Goal: Task Accomplishment & Management: Manage account settings

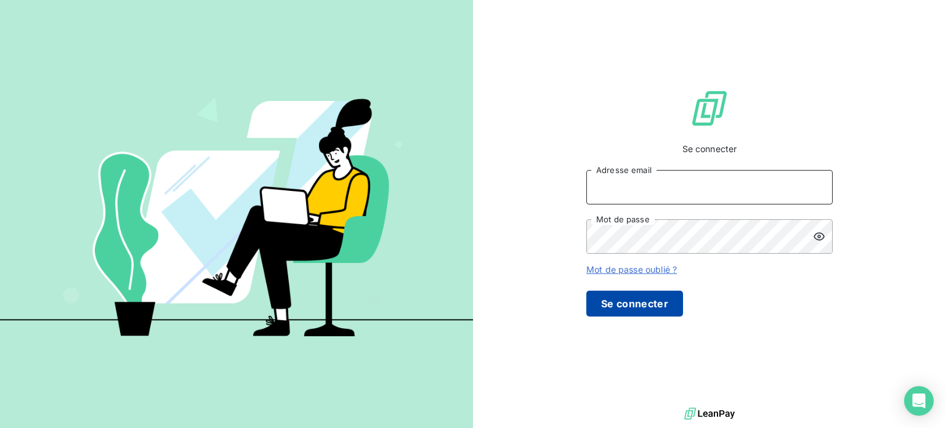
type input "[EMAIL_ADDRESS][DOMAIN_NAME]"
click at [683, 316] on button "Se connecter" at bounding box center [634, 304] width 97 height 26
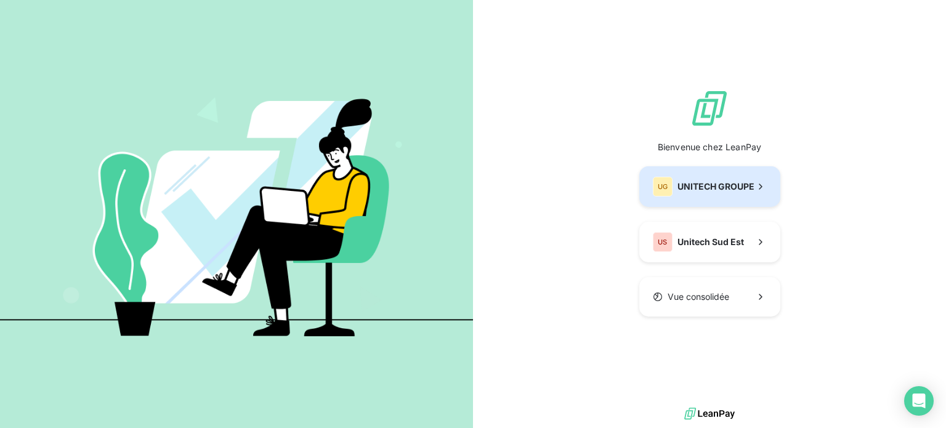
click at [677, 193] on span "UNITECH GROUPE" at bounding box center [715, 186] width 77 height 12
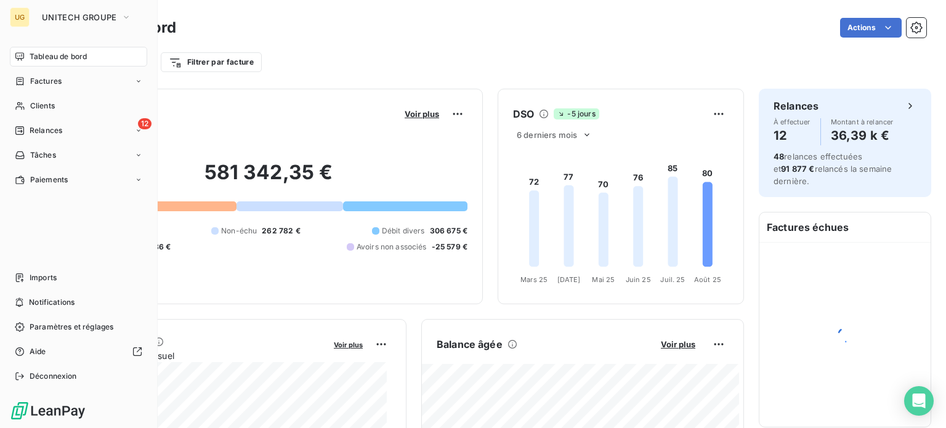
click at [50, 61] on span "Tableau de bord" at bounding box center [58, 56] width 57 height 11
click at [45, 283] on span "Imports" at bounding box center [43, 277] width 27 height 11
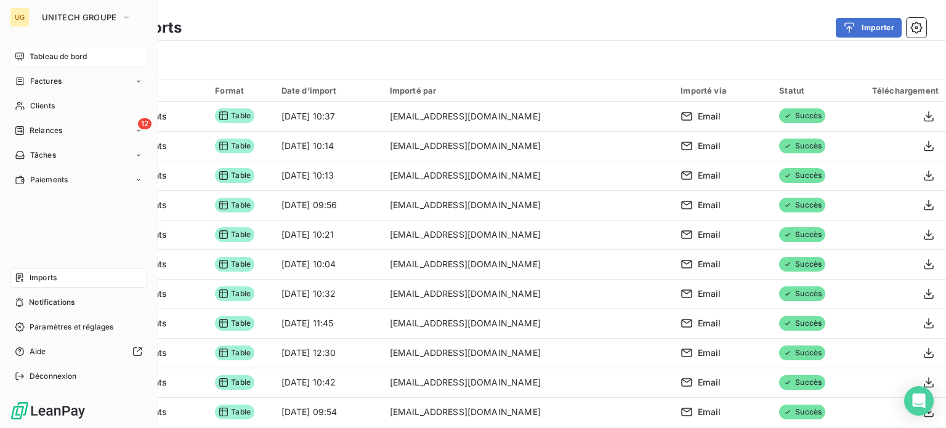
click at [34, 61] on span "Tableau de bord" at bounding box center [58, 56] width 57 height 11
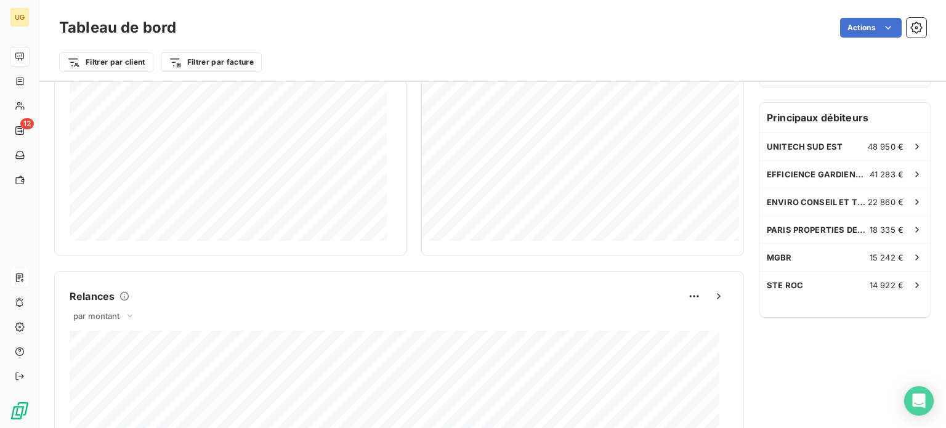
scroll to position [156, 0]
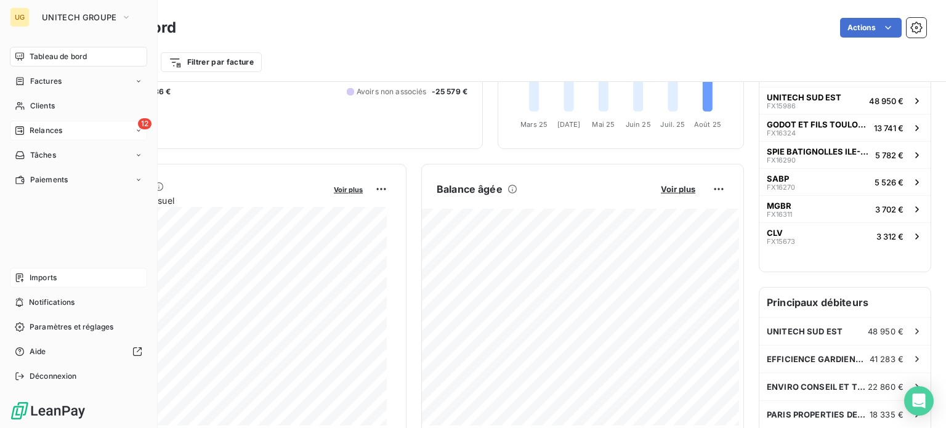
click at [30, 132] on span "Relances" at bounding box center [46, 130] width 33 height 11
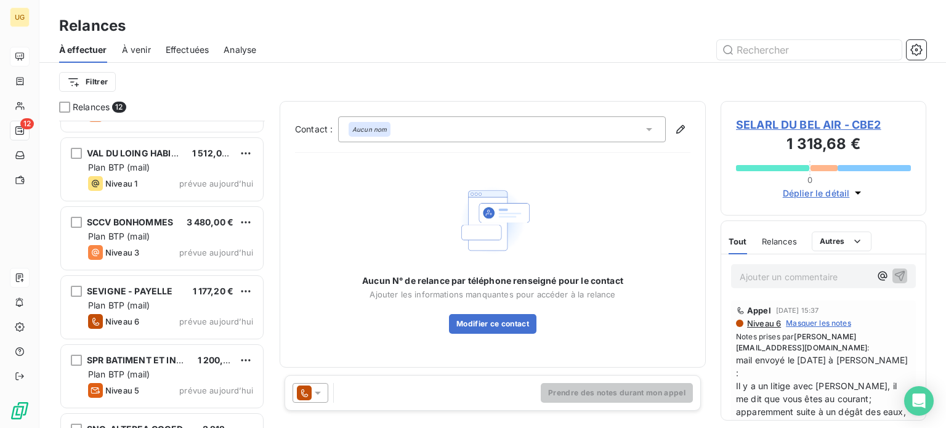
scroll to position [246, 0]
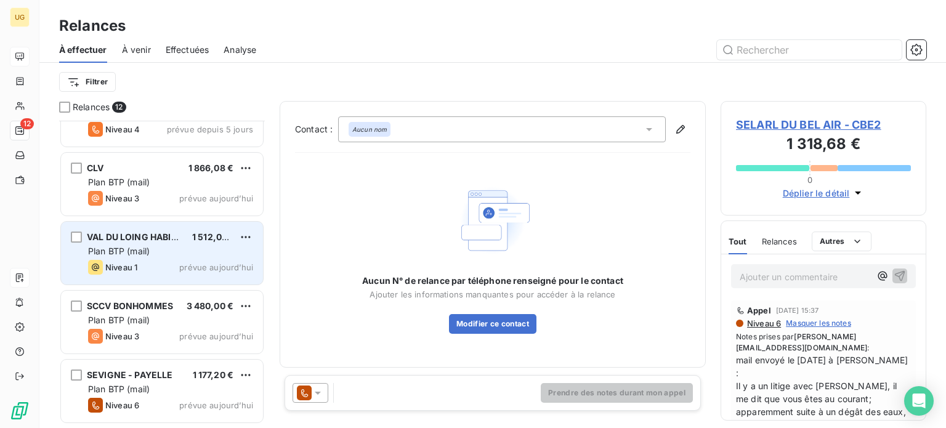
click at [182, 241] on div "VAL DU LOING HABITAT 1 512,00 €" at bounding box center [170, 236] width 165 height 11
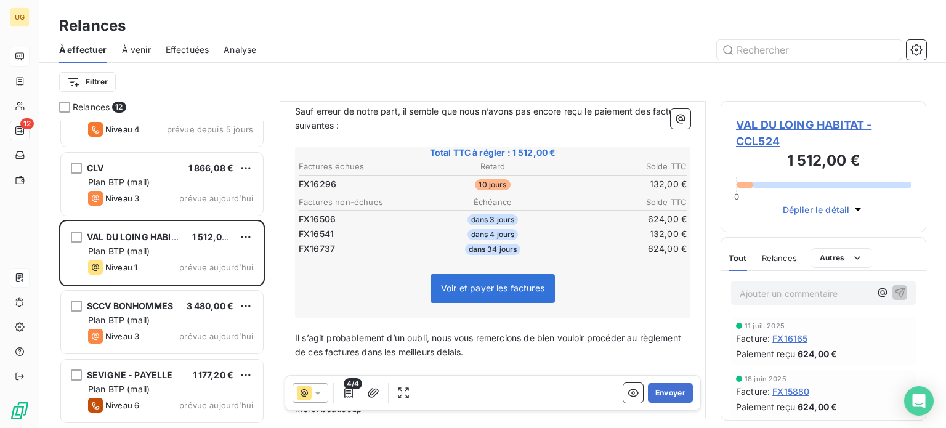
scroll to position [185, 0]
click at [353, 396] on icon "button" at bounding box center [348, 393] width 12 height 12
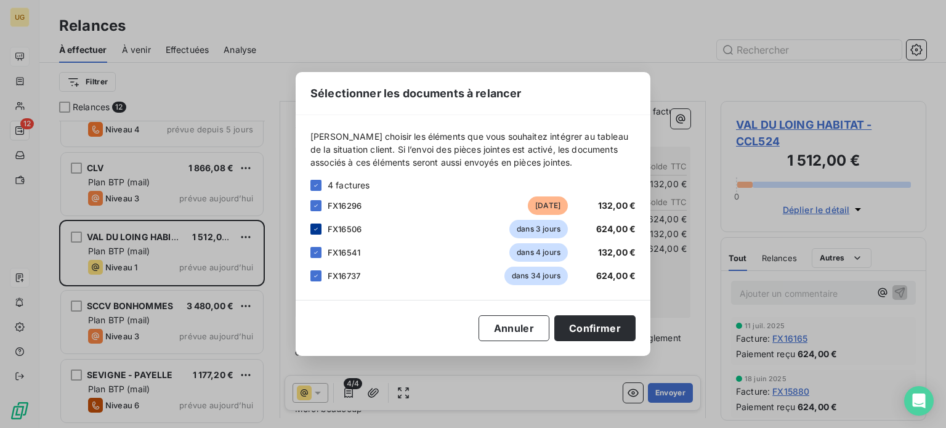
click at [315, 226] on icon at bounding box center [315, 228] width 7 height 7
click at [318, 251] on icon at bounding box center [315, 252] width 7 height 7
click at [318, 278] on icon at bounding box center [315, 275] width 7 height 7
click at [604, 325] on button "Confirmer" at bounding box center [594, 328] width 81 height 26
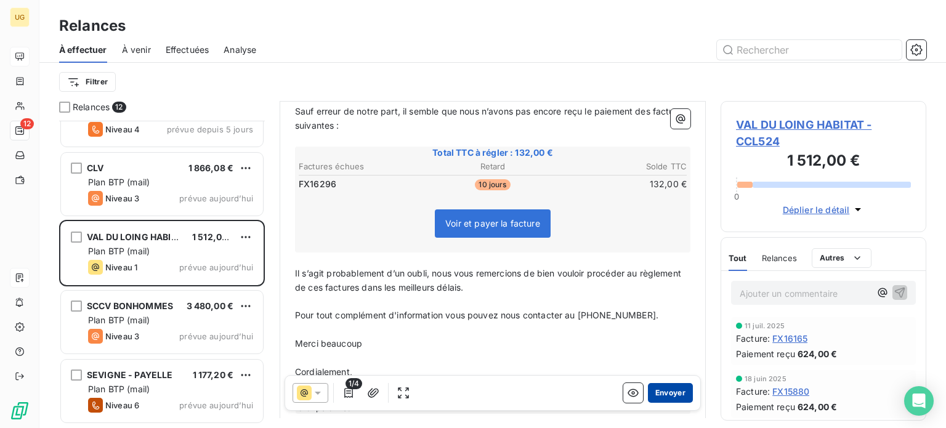
click at [673, 393] on button "Envoyer" at bounding box center [670, 393] width 45 height 20
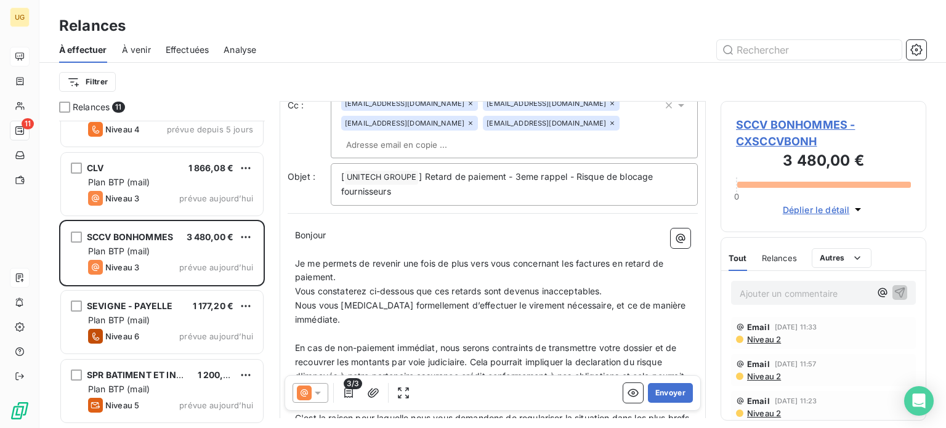
scroll to position [123, 0]
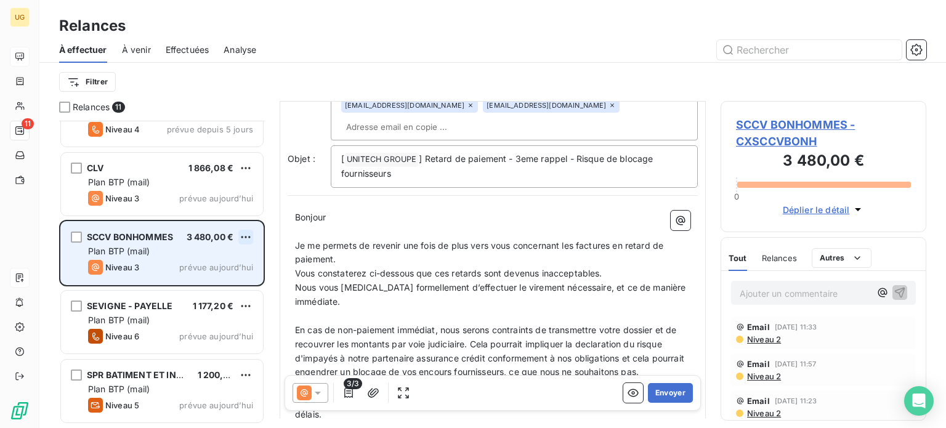
click at [246, 236] on html "UG 11 Relances À effectuer À venir Effectuées Analyse Filtrer Relances 11 SAS C…" at bounding box center [473, 214] width 946 height 428
click at [200, 260] on div "Replanifier cette action" at bounding box center [192, 262] width 110 height 20
select select "7"
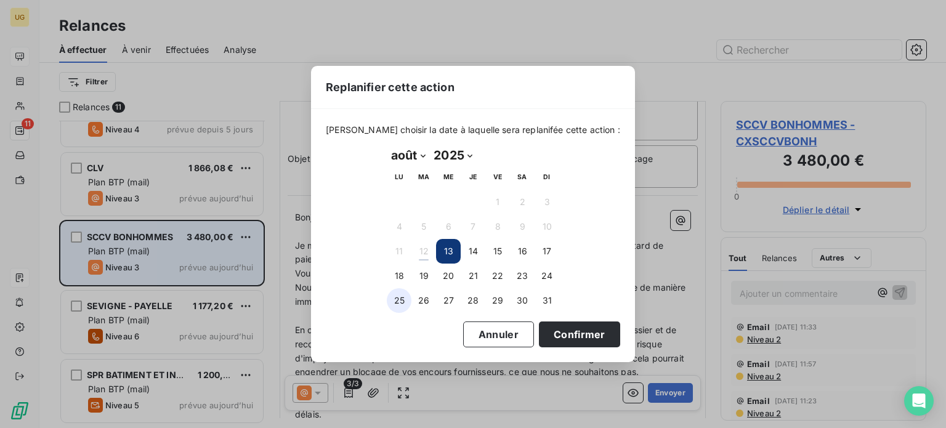
click at [399, 302] on button "25" at bounding box center [399, 300] width 25 height 25
click at [557, 332] on button "Confirmer" at bounding box center [579, 334] width 81 height 26
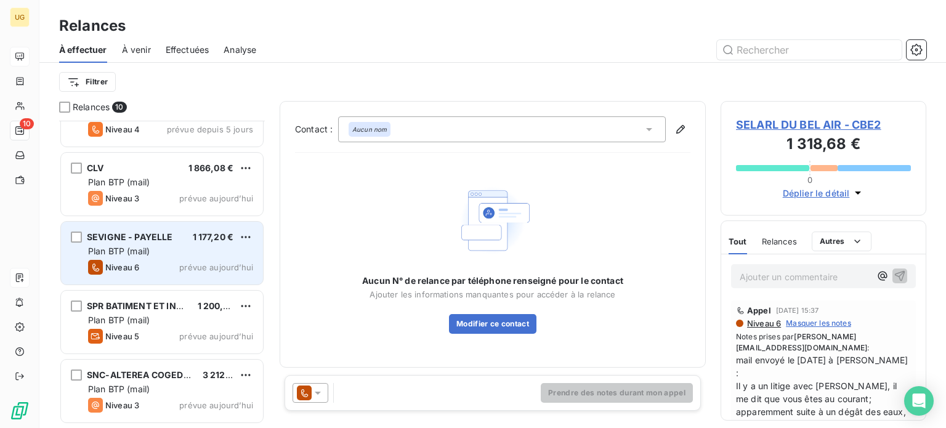
click at [171, 248] on div "Plan BTP (mail)" at bounding box center [170, 251] width 165 height 12
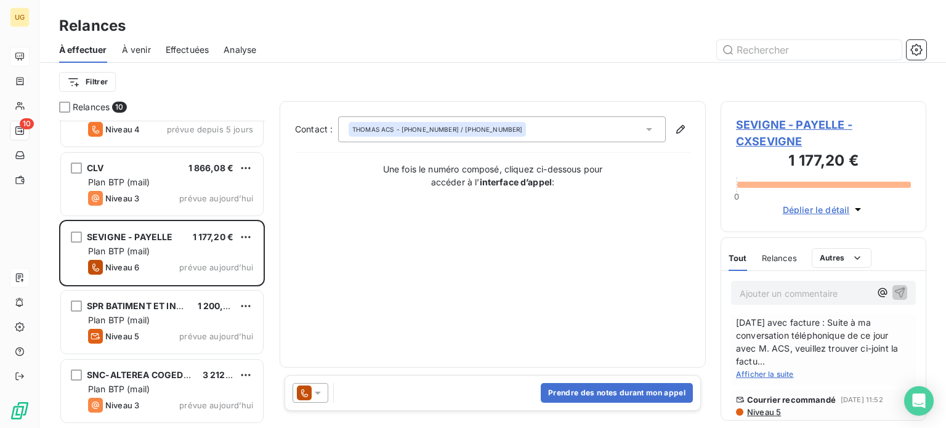
scroll to position [62, 0]
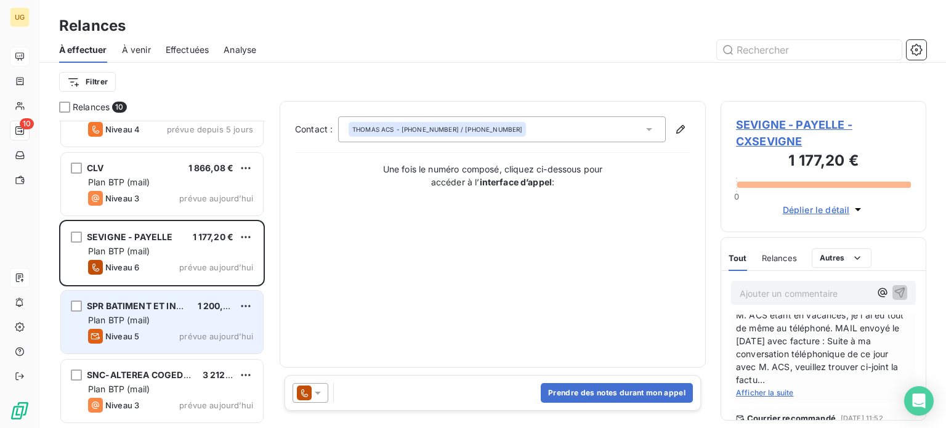
click at [156, 315] on div "Plan BTP (mail)" at bounding box center [170, 320] width 165 height 12
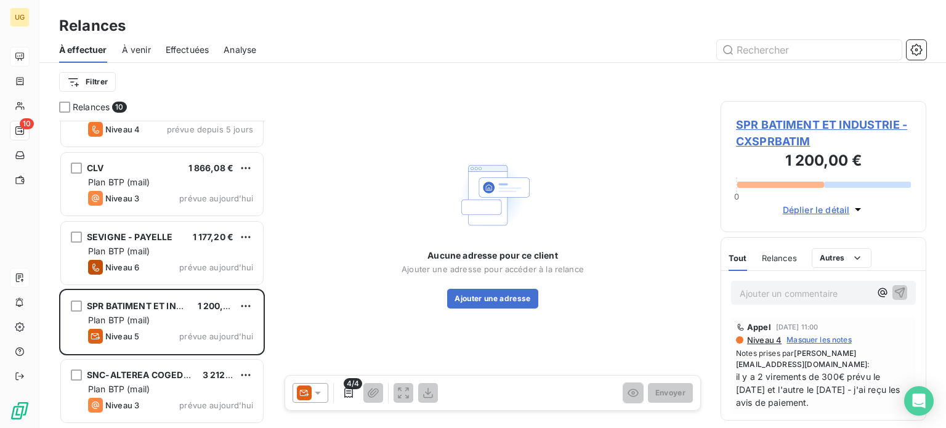
click at [312, 399] on div at bounding box center [310, 393] width 36 height 20
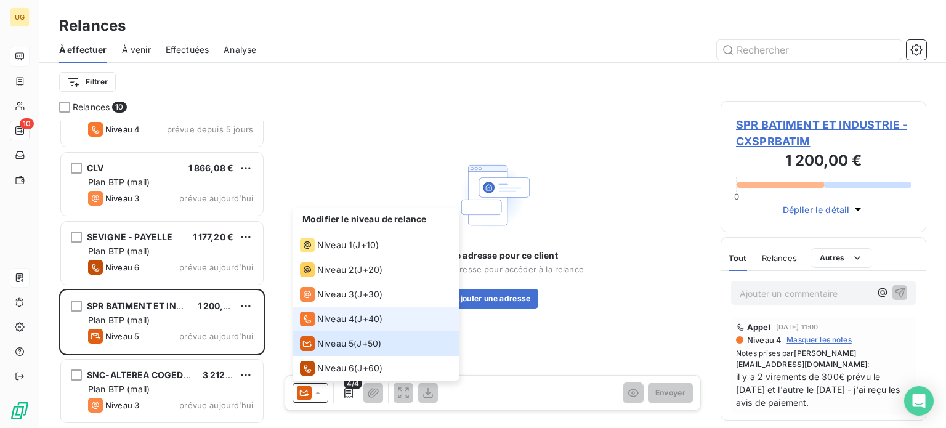
click at [340, 316] on span "Niveau 4" at bounding box center [335, 319] width 37 height 12
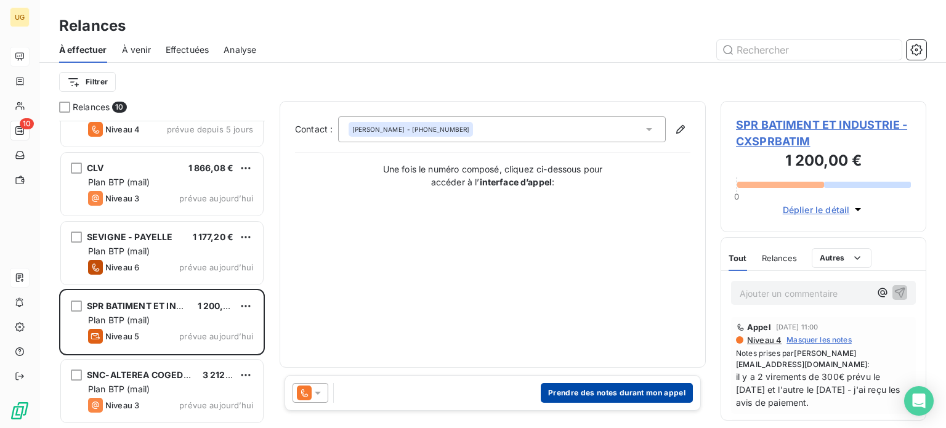
click at [598, 393] on button "Prendre des notes durant mon appel" at bounding box center [617, 393] width 152 height 20
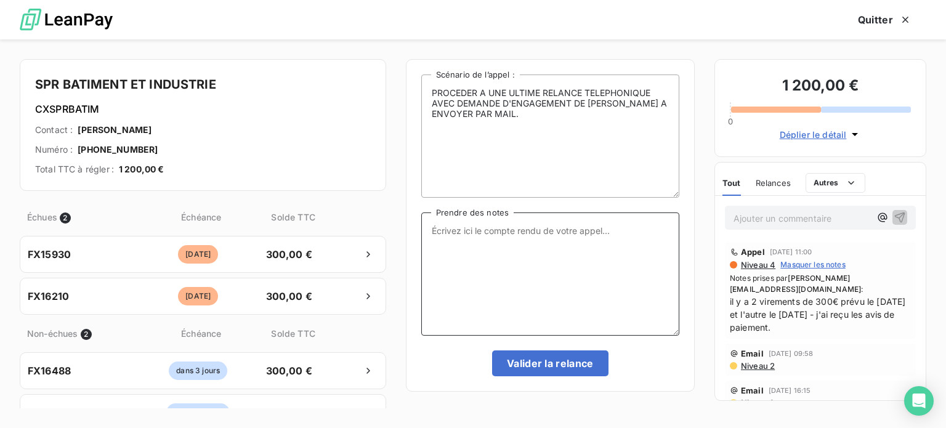
click at [463, 243] on textarea "Prendre des notes" at bounding box center [550, 273] width 258 height 123
type textarea "UN virement est prévu le [DATE], j'ai reçu l'avis de paiement."
click at [504, 366] on button "Valider la relance" at bounding box center [550, 363] width 116 height 26
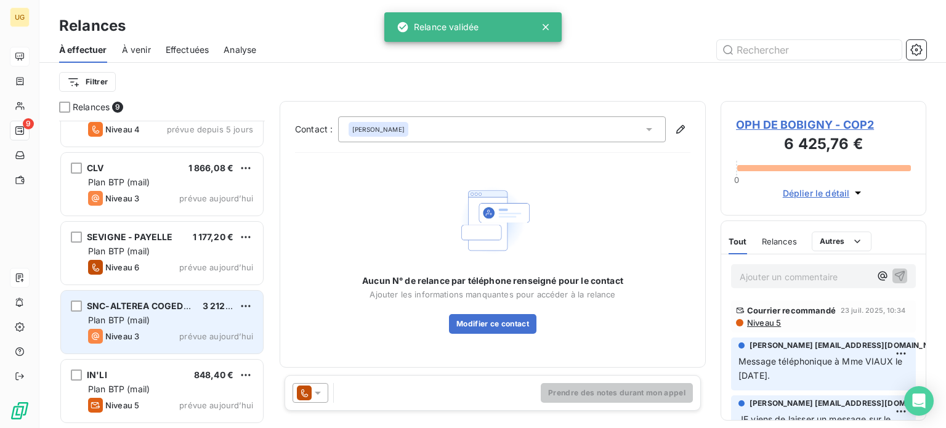
click at [169, 336] on div "Niveau 3 prévue [DATE]" at bounding box center [170, 336] width 165 height 15
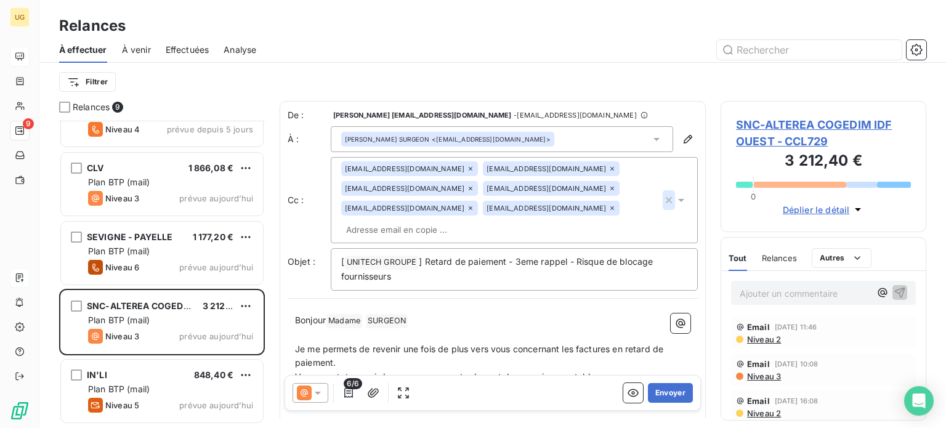
click at [662, 204] on icon "button" at bounding box center [668, 200] width 12 height 12
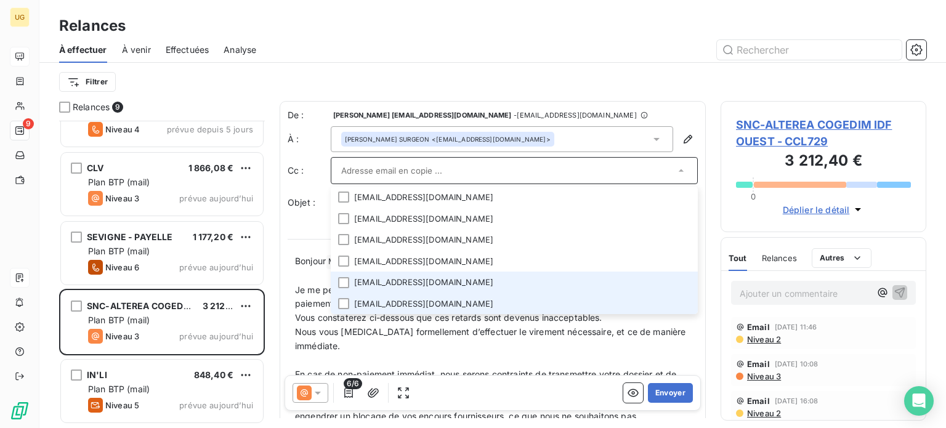
drag, startPoint x: 343, startPoint y: 303, endPoint x: 342, endPoint y: 292, distance: 11.1
click at [342, 304] on div at bounding box center [343, 303] width 11 height 11
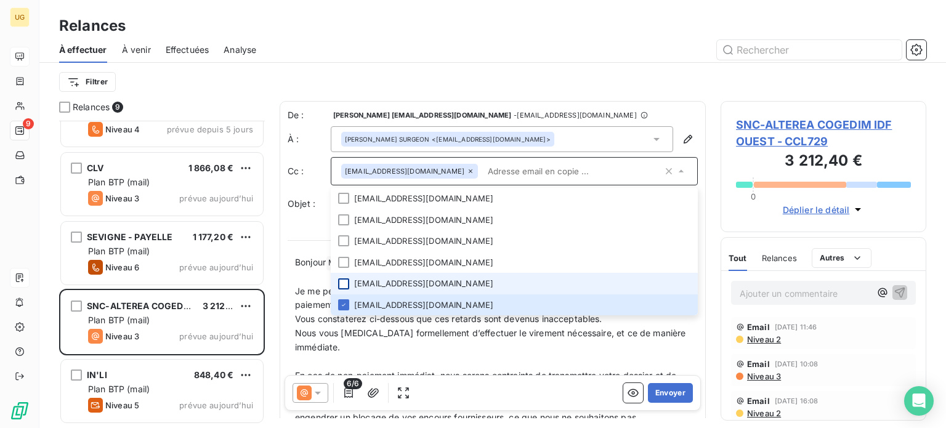
click at [340, 284] on div at bounding box center [343, 283] width 11 height 11
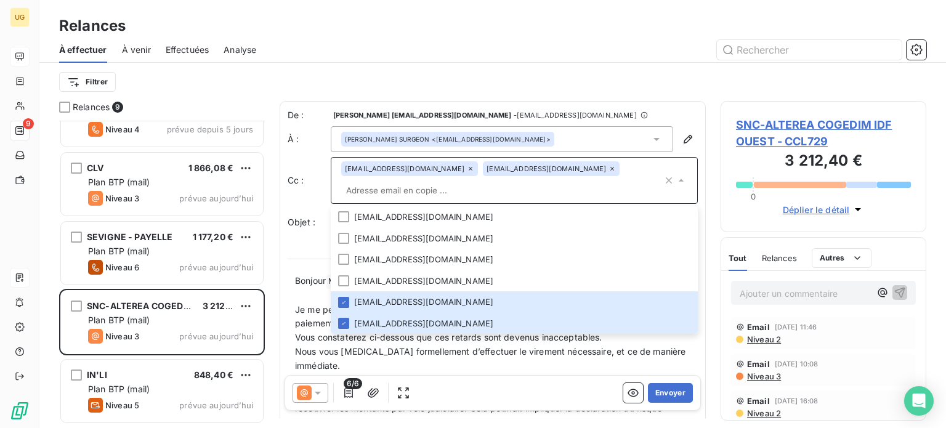
click at [535, 66] on div "Filtrer" at bounding box center [492, 82] width 867 height 38
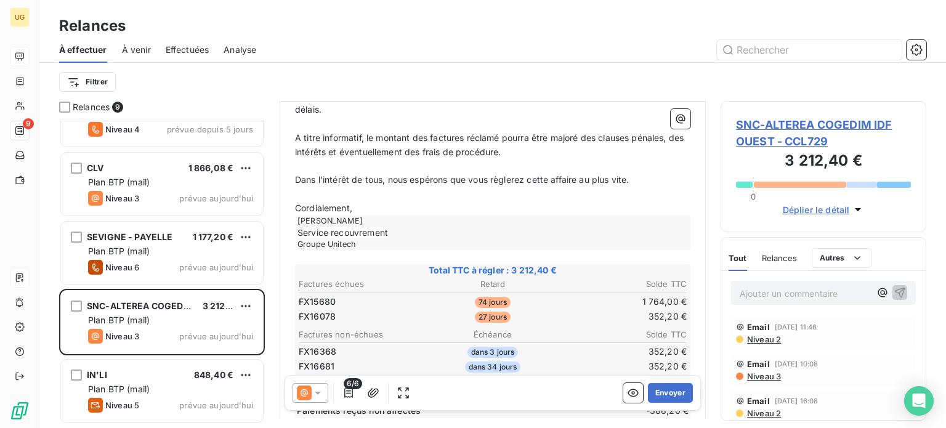
scroll to position [493, 0]
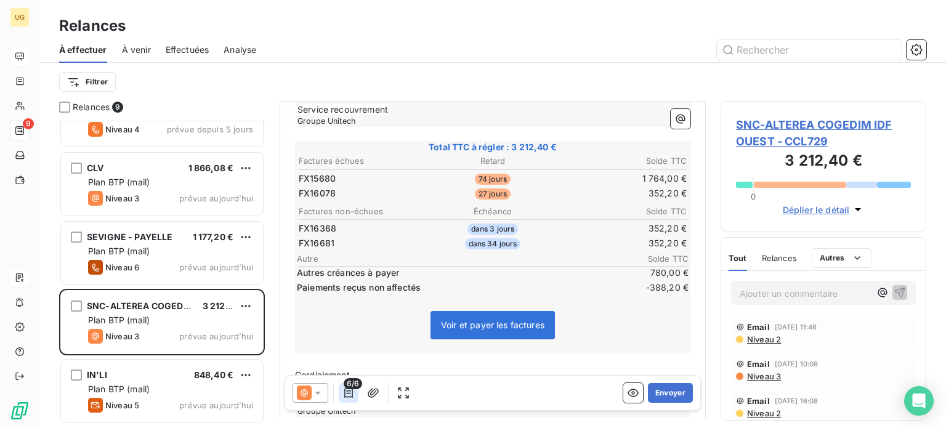
click at [347, 397] on icon "button" at bounding box center [348, 393] width 9 height 10
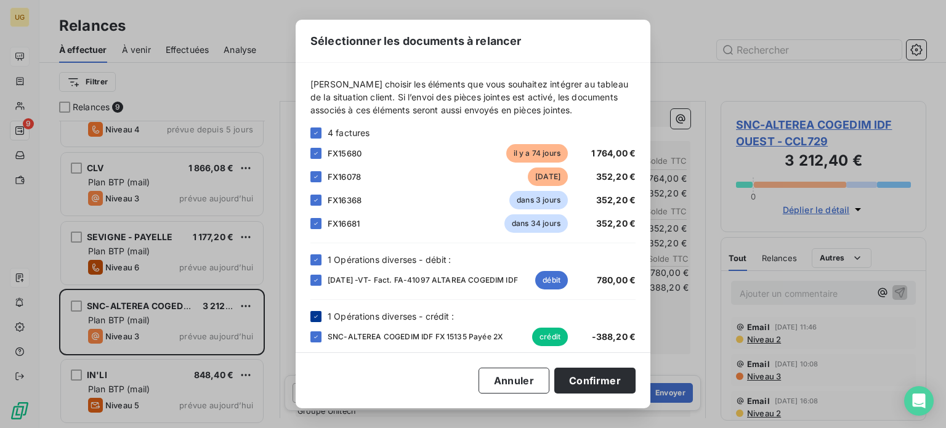
click at [318, 320] on icon at bounding box center [315, 316] width 7 height 7
click at [315, 262] on icon at bounding box center [315, 259] width 7 height 7
click at [313, 202] on icon at bounding box center [315, 199] width 7 height 7
click at [318, 220] on icon at bounding box center [315, 223] width 7 height 7
click at [582, 376] on button "Confirmer" at bounding box center [594, 381] width 81 height 26
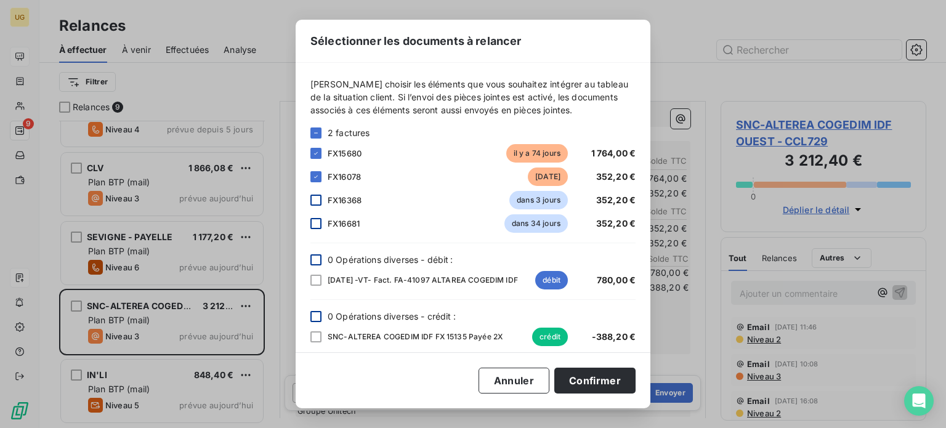
scroll to position [462, 0]
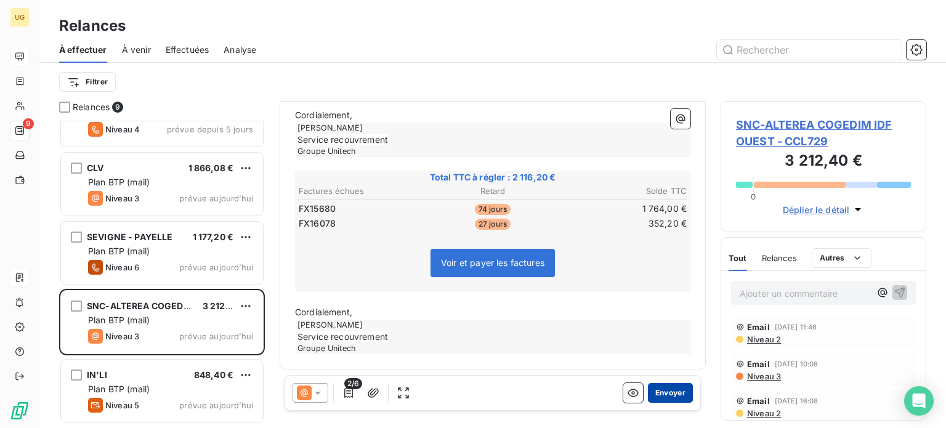
click at [657, 397] on button "Envoyer" at bounding box center [670, 393] width 45 height 20
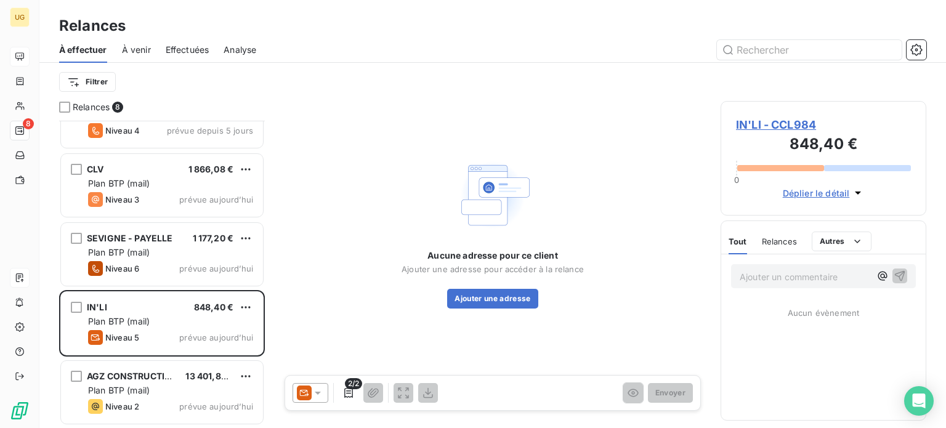
scroll to position [244, 0]
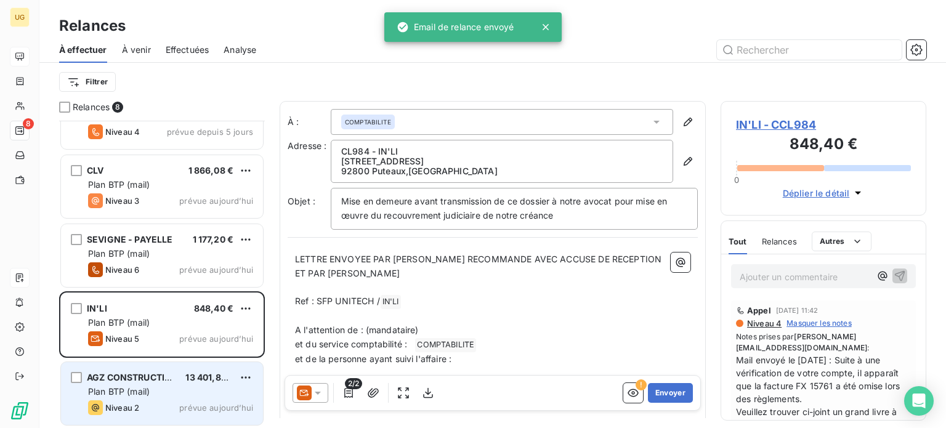
click at [150, 402] on div "Niveau 2 prévue aujourd’hui" at bounding box center [170, 407] width 165 height 15
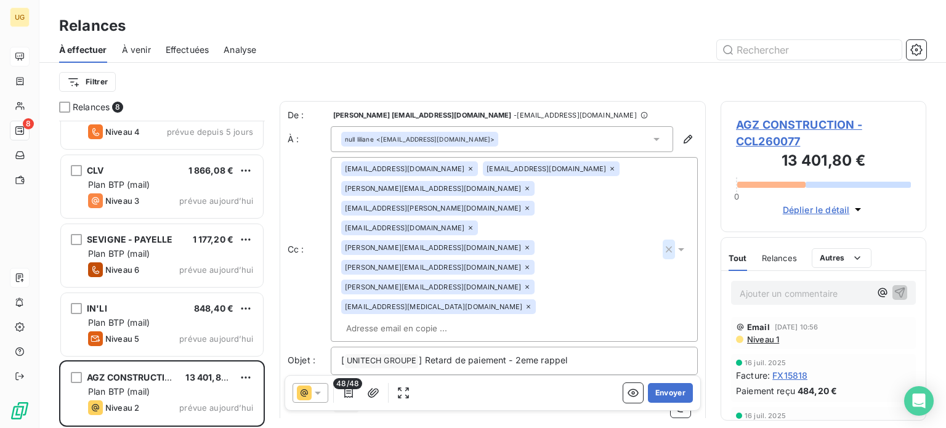
click at [662, 243] on icon "button" at bounding box center [668, 249] width 12 height 12
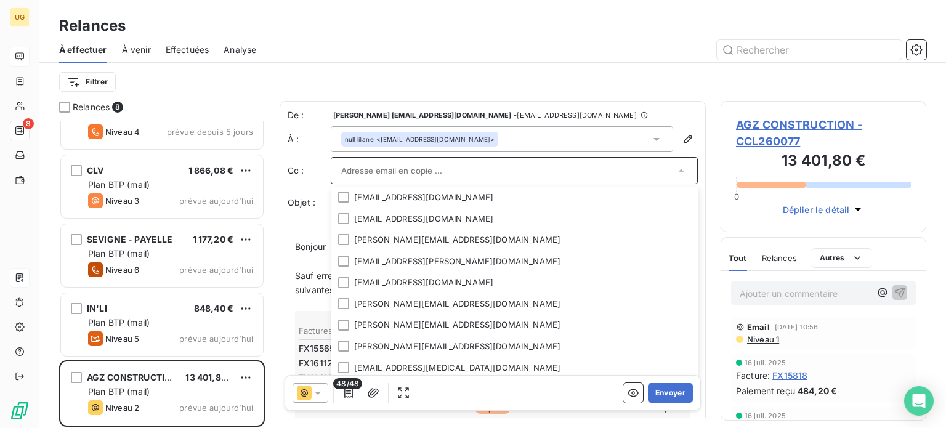
click at [621, 73] on div "Filtrer" at bounding box center [492, 81] width 867 height 23
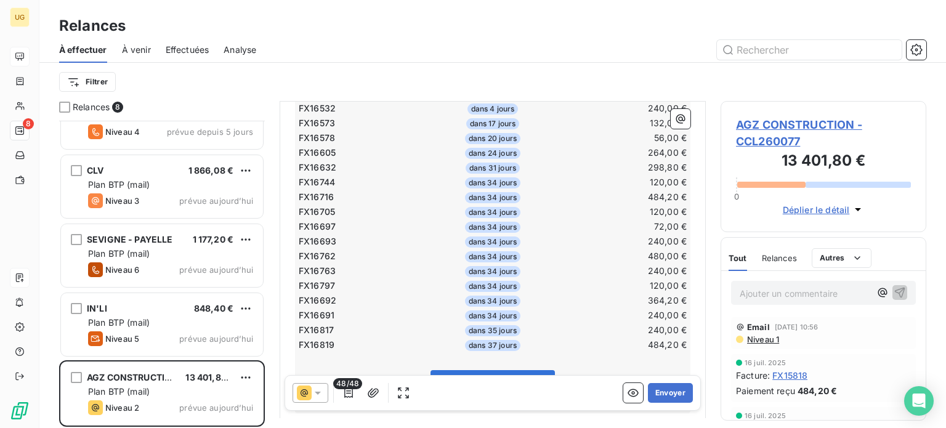
scroll to position [911, 0]
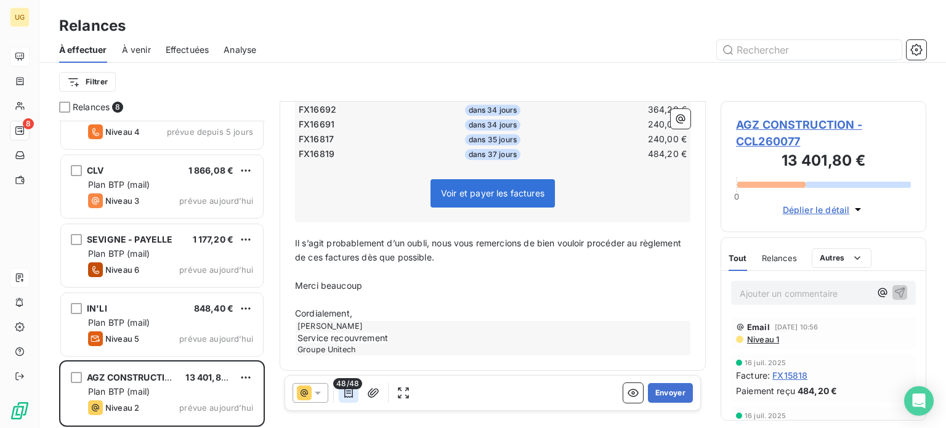
click at [349, 396] on icon "button" at bounding box center [348, 393] width 12 height 12
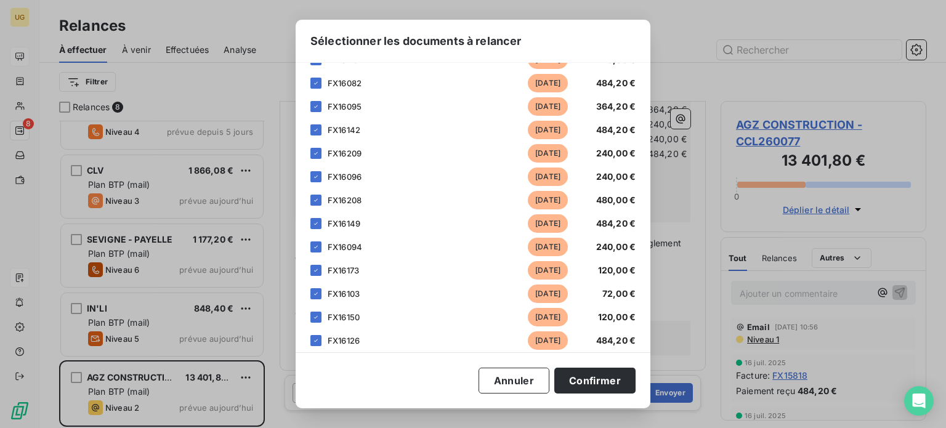
scroll to position [0, 0]
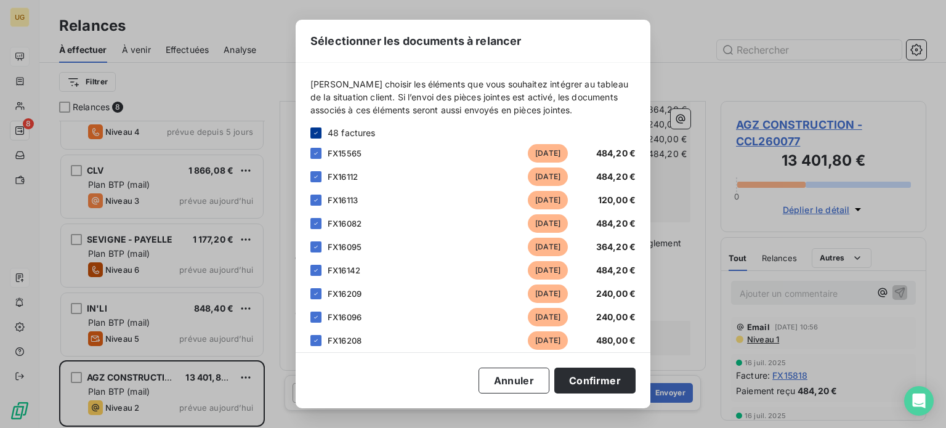
click at [315, 132] on icon at bounding box center [315, 132] width 7 height 7
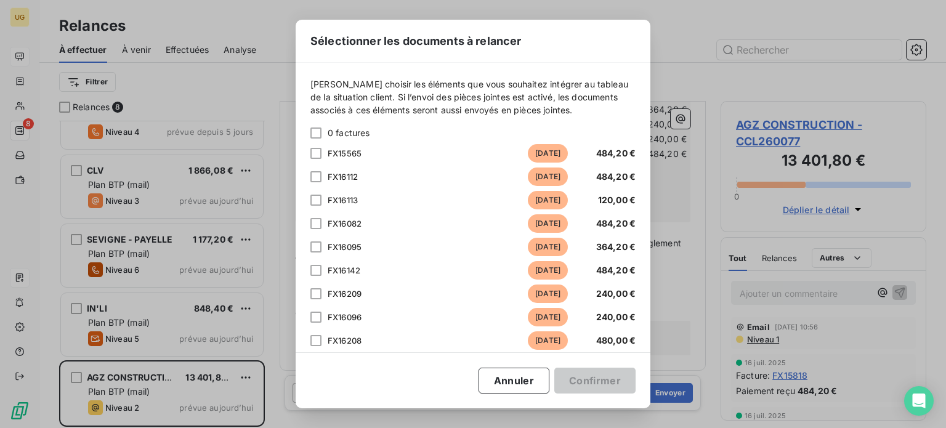
drag, startPoint x: 315, startPoint y: 155, endPoint x: 315, endPoint y: 163, distance: 8.0
click at [315, 156] on div at bounding box center [315, 153] width 11 height 11
click at [315, 176] on div at bounding box center [315, 176] width 11 height 11
drag, startPoint x: 315, startPoint y: 199, endPoint x: 316, endPoint y: 229, distance: 30.2
click at [315, 201] on div at bounding box center [315, 200] width 11 height 11
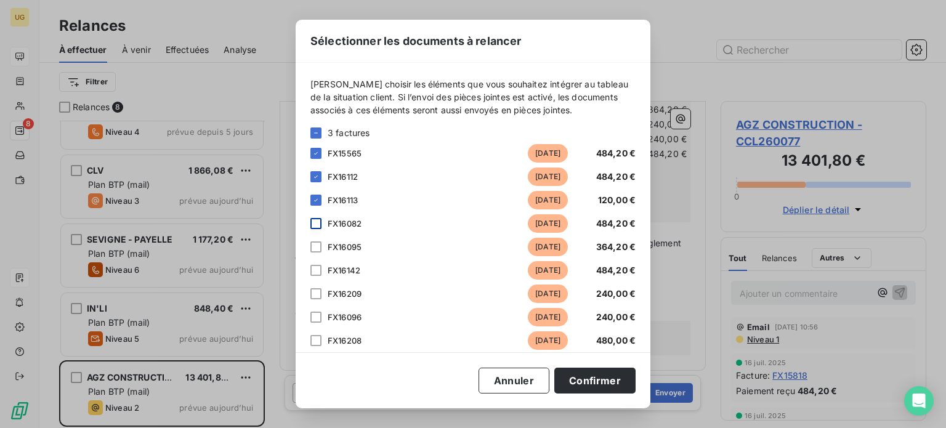
click at [316, 223] on div at bounding box center [315, 223] width 11 height 11
click at [315, 249] on div at bounding box center [315, 246] width 11 height 11
click at [315, 274] on div at bounding box center [315, 270] width 11 height 11
click at [312, 292] on div at bounding box center [315, 293] width 11 height 11
click at [312, 310] on div "FX16096 [DATE] 240,00 €" at bounding box center [472, 317] width 325 height 18
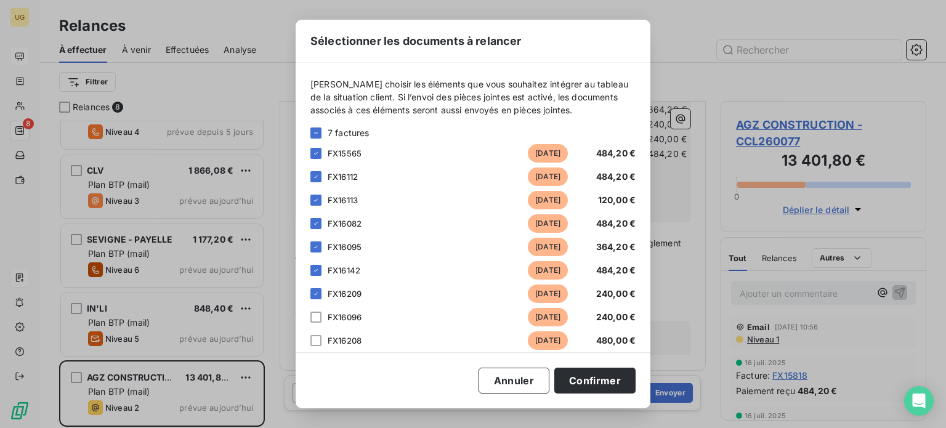
drag, startPoint x: 312, startPoint y: 315, endPoint x: 315, endPoint y: 326, distance: 10.8
click at [313, 315] on div at bounding box center [315, 317] width 11 height 11
drag, startPoint x: 316, startPoint y: 339, endPoint x: 326, endPoint y: 332, distance: 12.0
click at [316, 338] on div at bounding box center [315, 340] width 11 height 11
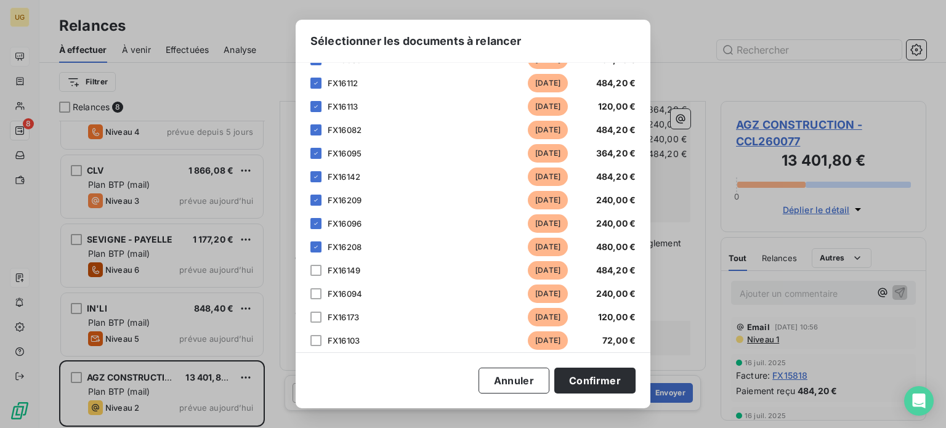
scroll to position [123, 0]
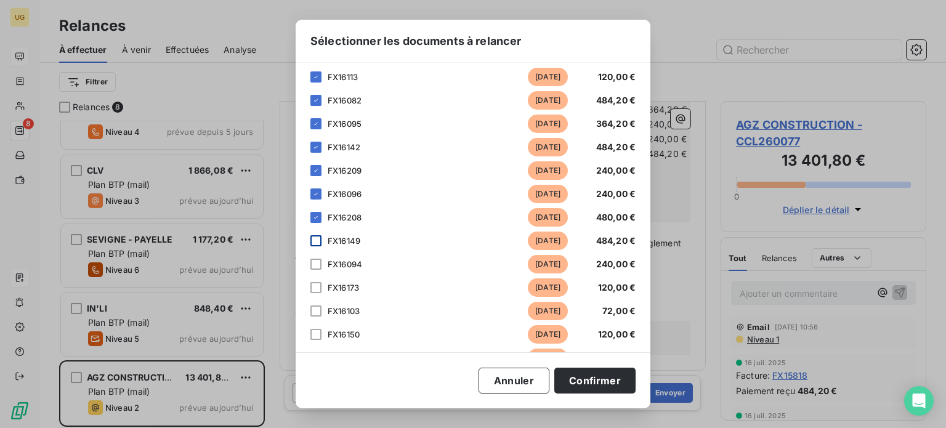
click at [318, 238] on div at bounding box center [315, 240] width 11 height 11
click at [315, 262] on div at bounding box center [315, 264] width 11 height 11
click at [316, 290] on div at bounding box center [315, 287] width 11 height 11
click at [315, 310] on div at bounding box center [315, 310] width 11 height 11
click at [313, 335] on div at bounding box center [315, 334] width 11 height 11
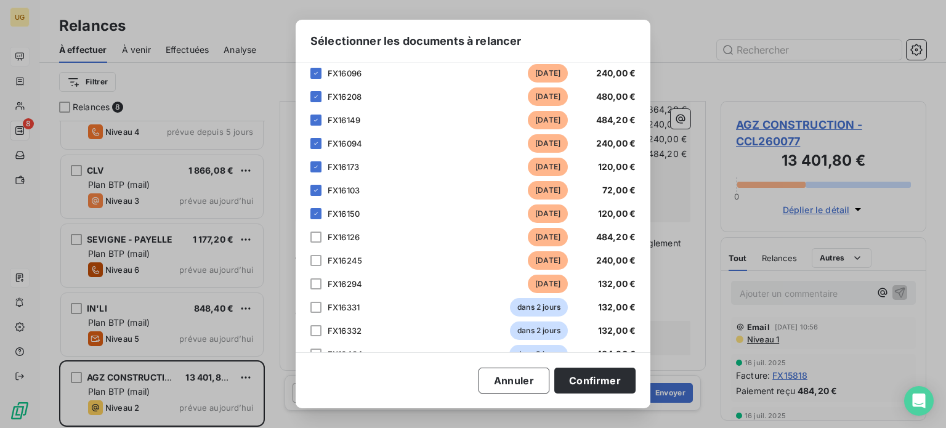
scroll to position [246, 0]
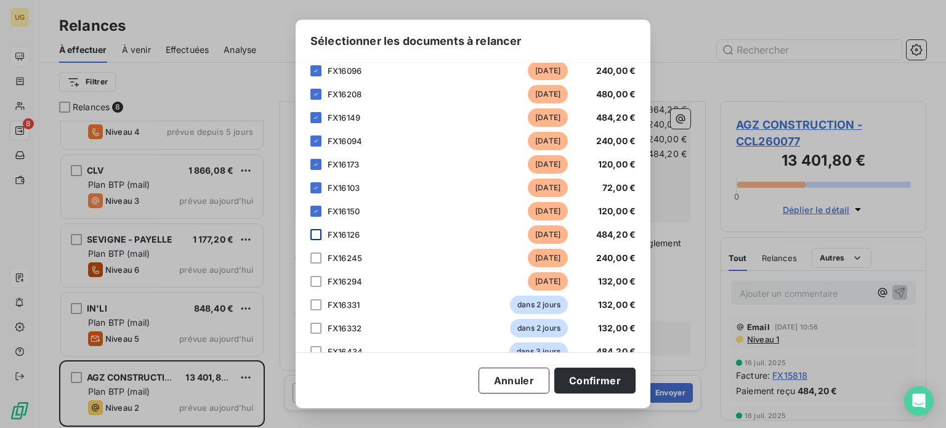
click at [313, 233] on div at bounding box center [315, 234] width 11 height 11
click at [320, 260] on div at bounding box center [315, 257] width 11 height 11
click at [313, 284] on div at bounding box center [315, 281] width 11 height 11
click at [586, 375] on button "Confirmer" at bounding box center [594, 381] width 81 height 26
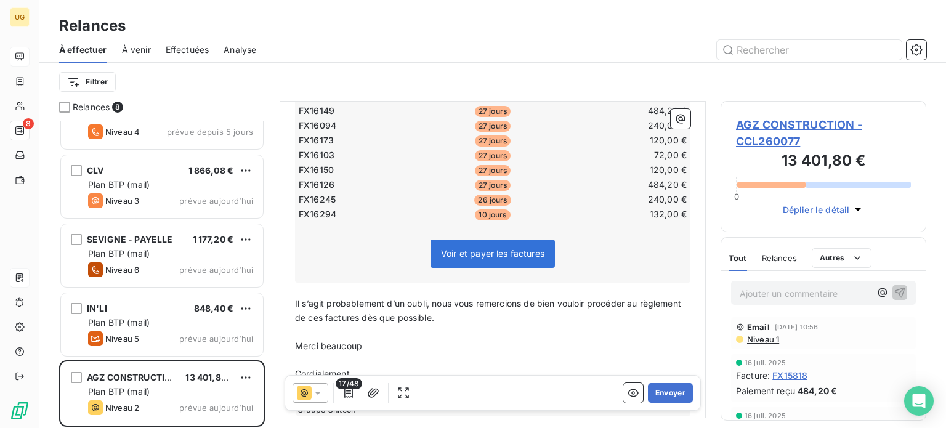
scroll to position [433, 0]
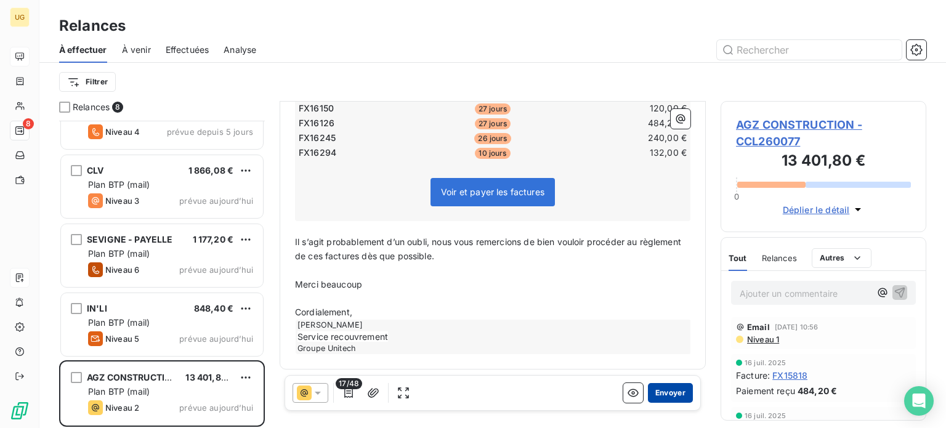
click at [659, 392] on button "Envoyer" at bounding box center [670, 393] width 45 height 20
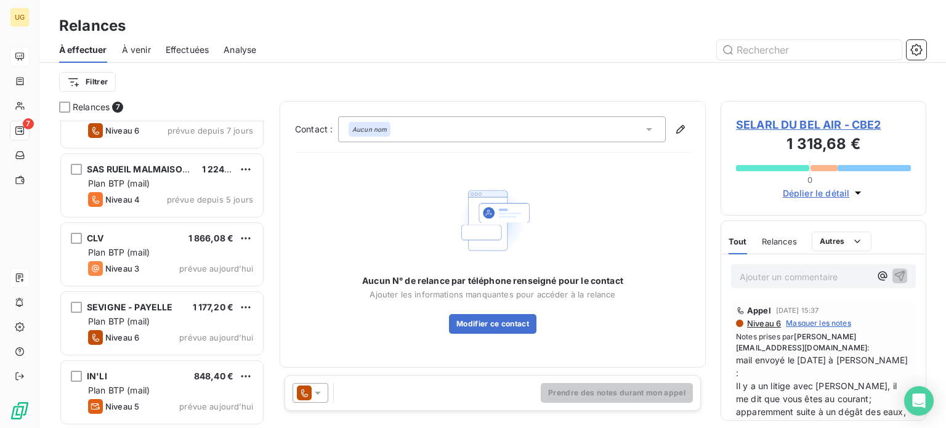
scroll to position [175, 0]
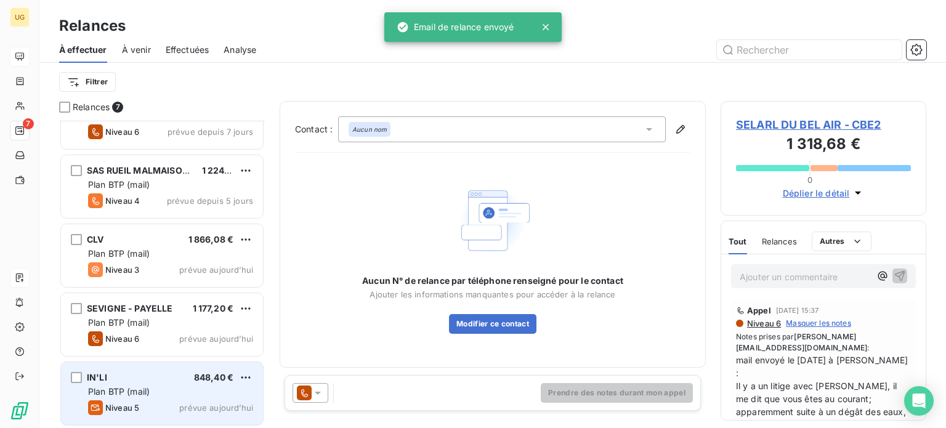
click at [162, 389] on div "Plan BTP (mail)" at bounding box center [170, 391] width 165 height 12
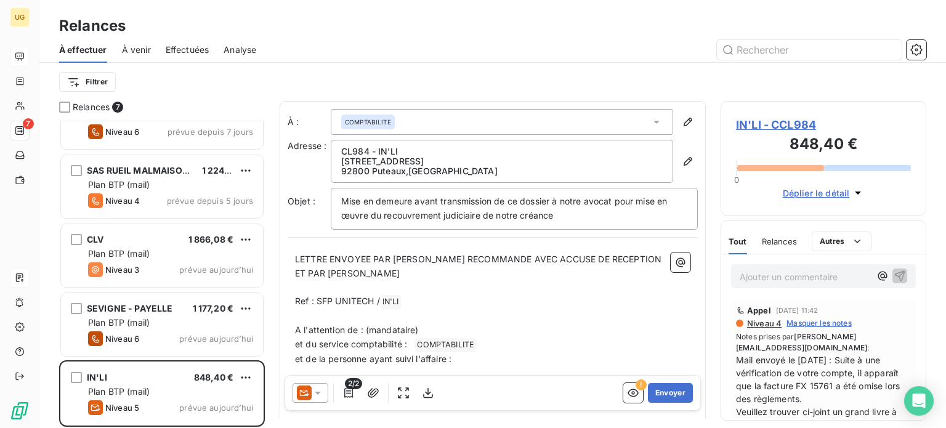
click at [318, 395] on icon at bounding box center [318, 393] width 12 height 12
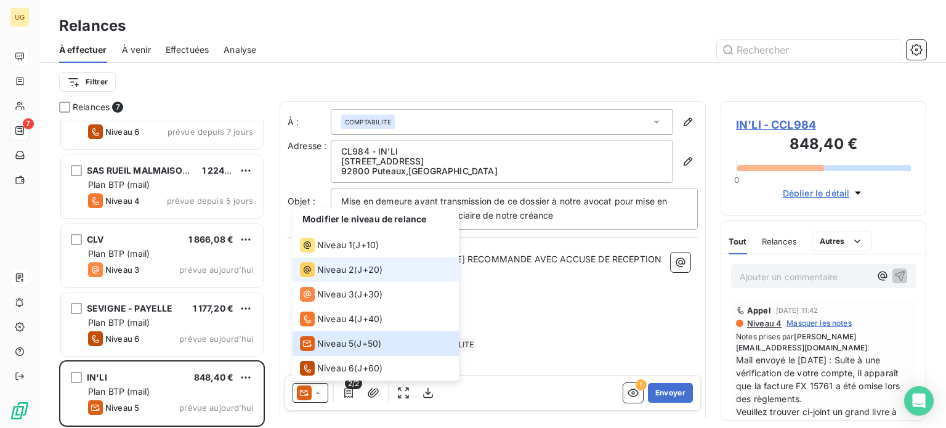
click at [338, 273] on span "Niveau 2" at bounding box center [335, 269] width 37 height 12
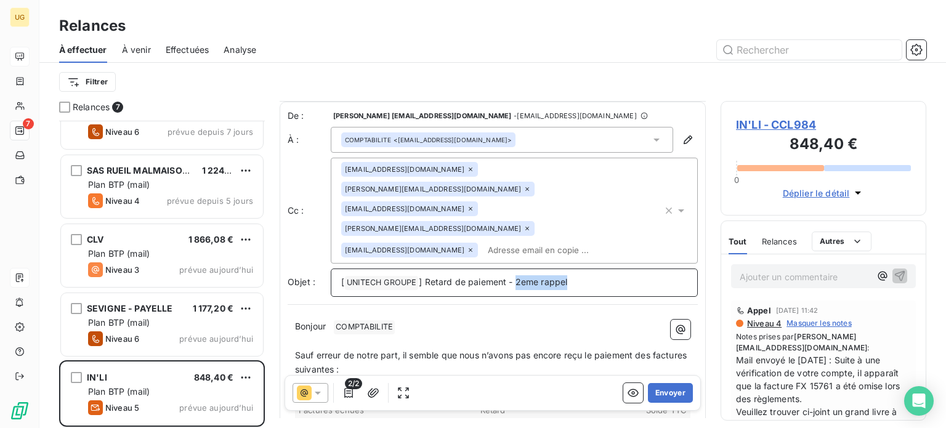
drag, startPoint x: 515, startPoint y: 227, endPoint x: 614, endPoint y: 235, distance: 98.9
click at [614, 268] on div "[ UNITECH GROUPE ﻿ ] Retard de paiement - 2eme rappel" at bounding box center [514, 282] width 367 height 28
click at [345, 398] on icon "button" at bounding box center [348, 393] width 12 height 12
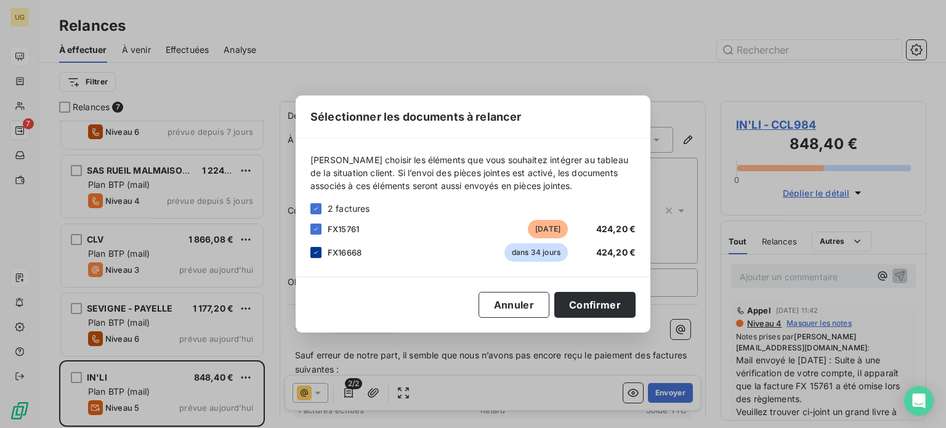
click at [313, 257] on div at bounding box center [315, 252] width 11 height 11
click at [600, 309] on button "Confirmer" at bounding box center [594, 305] width 81 height 26
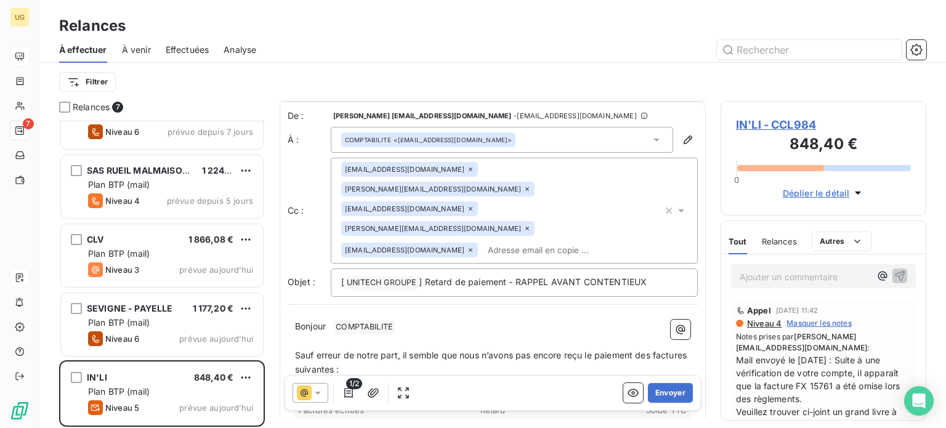
scroll to position [62, 0]
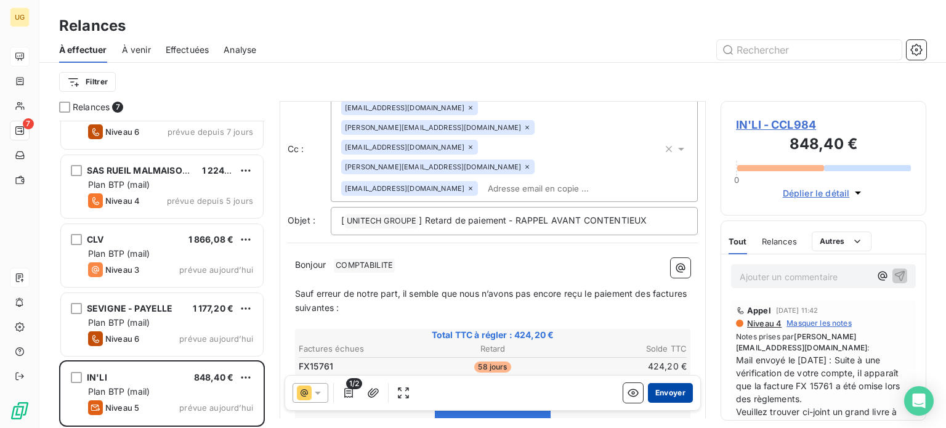
click at [651, 389] on button "Envoyer" at bounding box center [670, 393] width 45 height 20
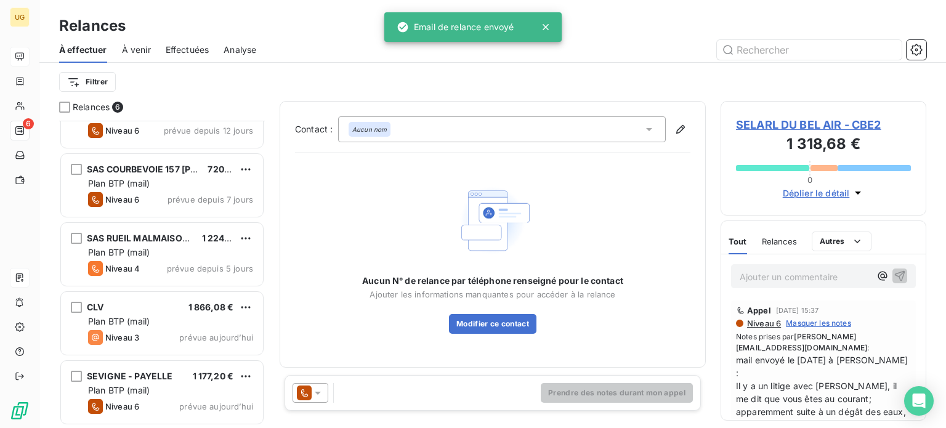
scroll to position [106, 0]
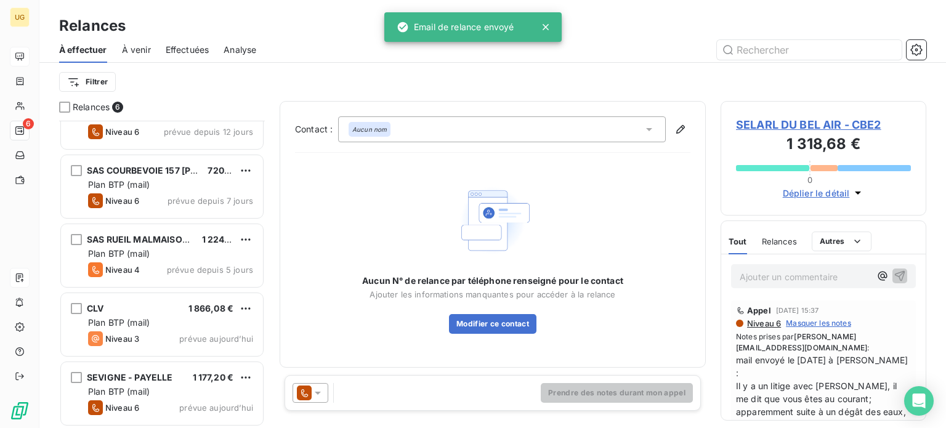
click at [132, 381] on span "SEVIGNE - PAYELLE" at bounding box center [130, 377] width 86 height 10
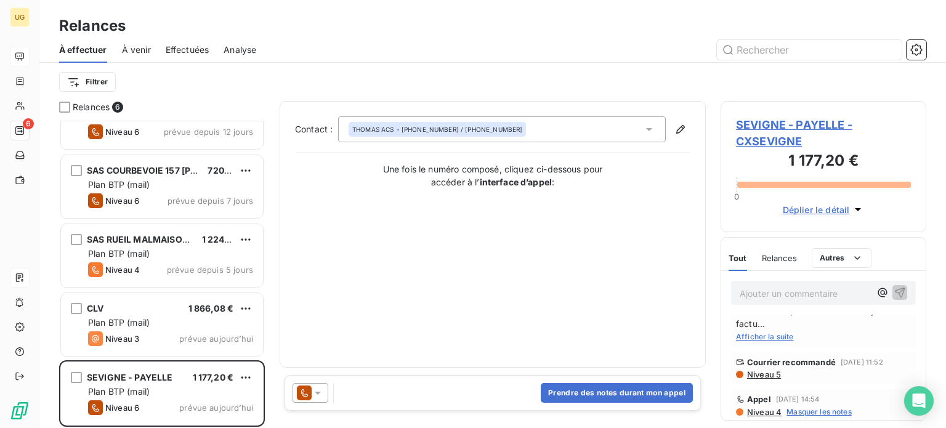
scroll to position [123, 0]
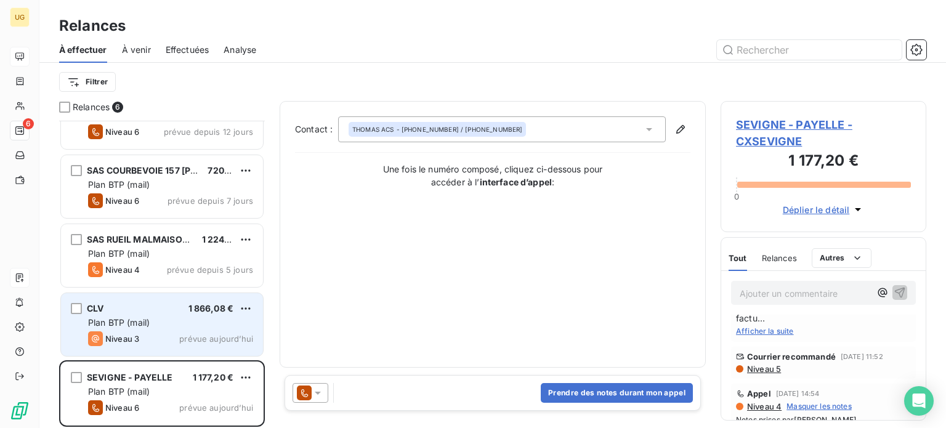
click at [187, 328] on div "CLV 1 866,08 € Plan BTP (mail) Niveau 3 prévue [DATE]" at bounding box center [162, 324] width 202 height 63
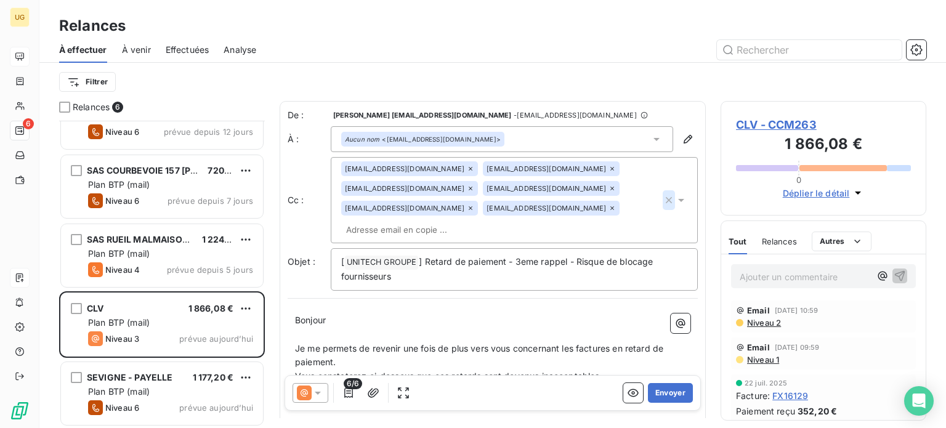
click at [662, 196] on icon "button" at bounding box center [668, 200] width 12 height 12
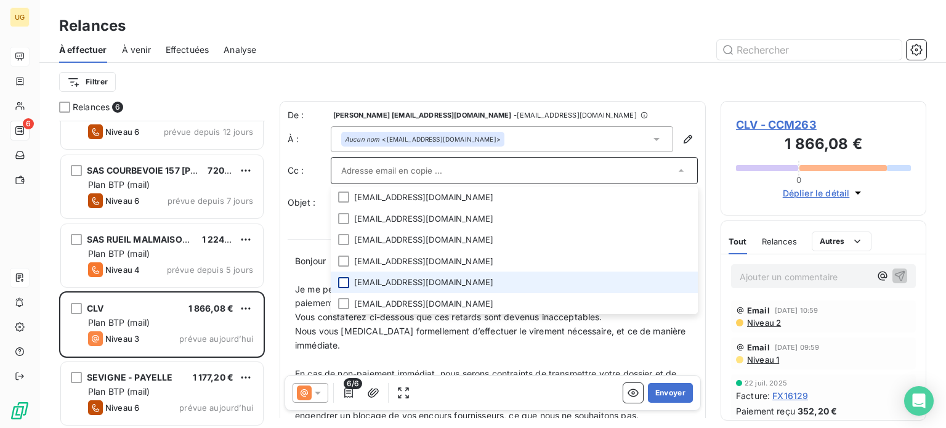
click at [342, 283] on div at bounding box center [343, 282] width 11 height 11
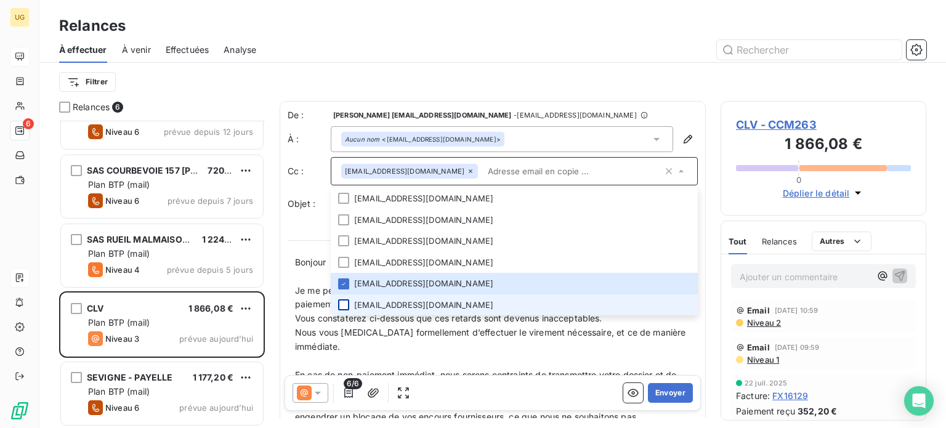
click at [343, 306] on div at bounding box center [343, 304] width 11 height 11
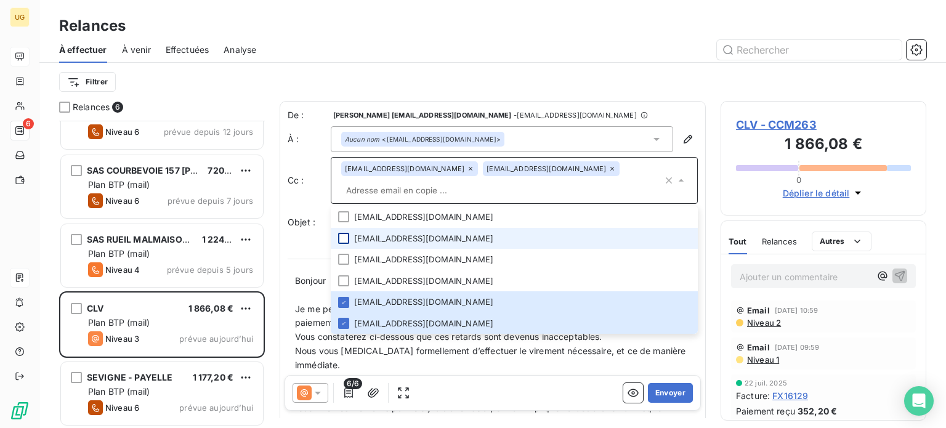
click at [342, 238] on div at bounding box center [343, 238] width 11 height 11
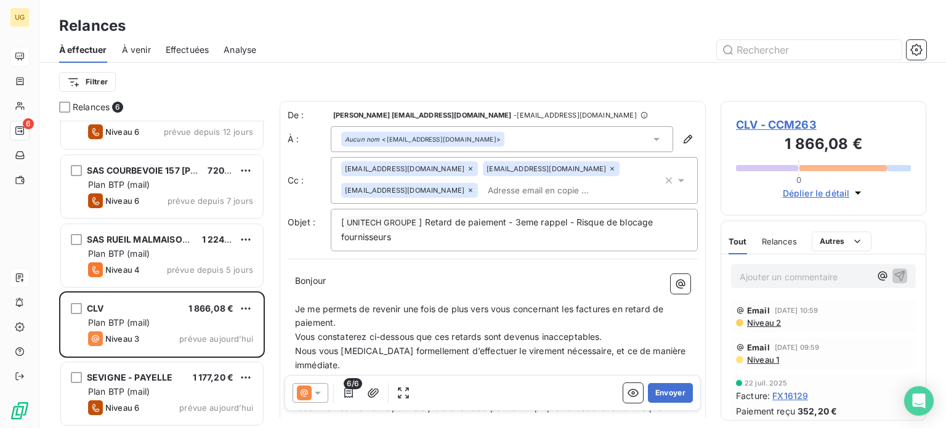
click at [608, 110] on div "De : [PERSON_NAME] [PERSON_NAME][EMAIL_ADDRESS][DOMAIN_NAME] - [EMAIL_ADDRESS][…" at bounding box center [492, 115] width 410 height 12
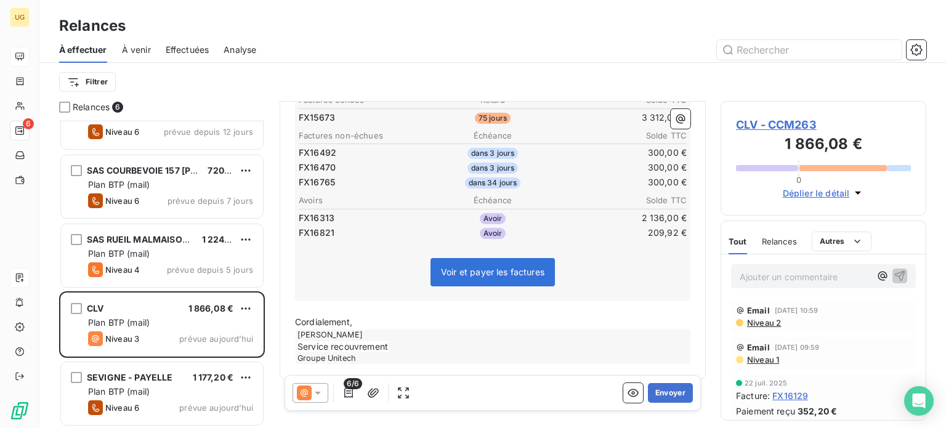
scroll to position [554, 0]
click at [355, 396] on button "button" at bounding box center [349, 393] width 20 height 20
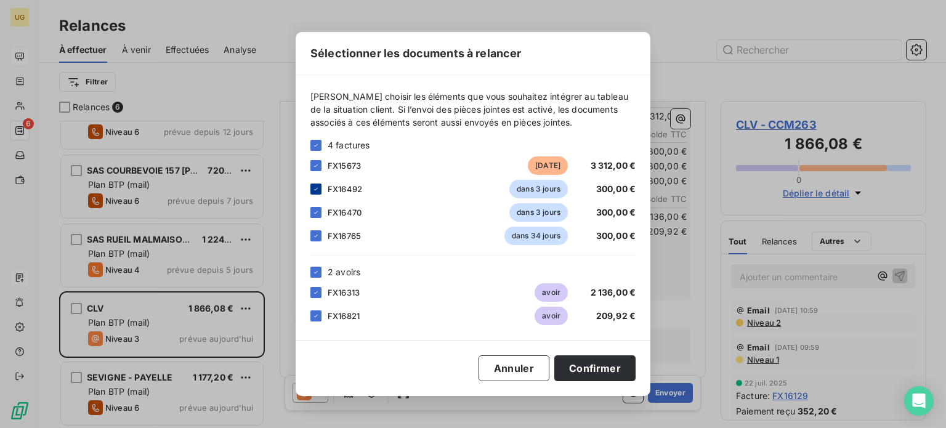
click at [316, 189] on icon at bounding box center [315, 188] width 7 height 7
click at [318, 211] on icon at bounding box center [315, 212] width 7 height 7
click at [313, 236] on icon at bounding box center [315, 235] width 7 height 7
click at [614, 377] on button "Confirmer" at bounding box center [594, 368] width 81 height 26
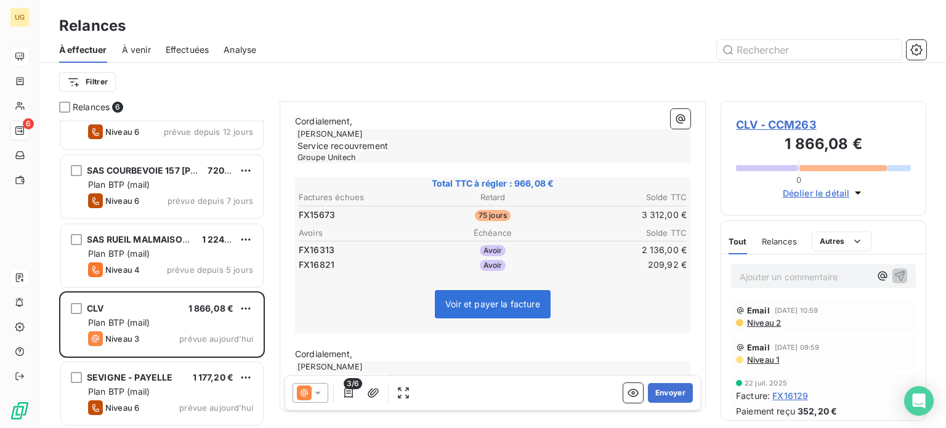
scroll to position [435, 0]
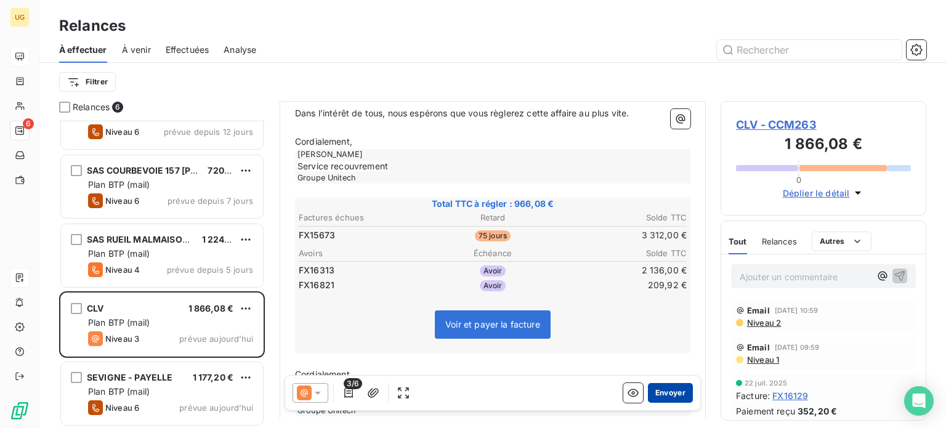
click at [655, 393] on button "Envoyer" at bounding box center [670, 393] width 45 height 20
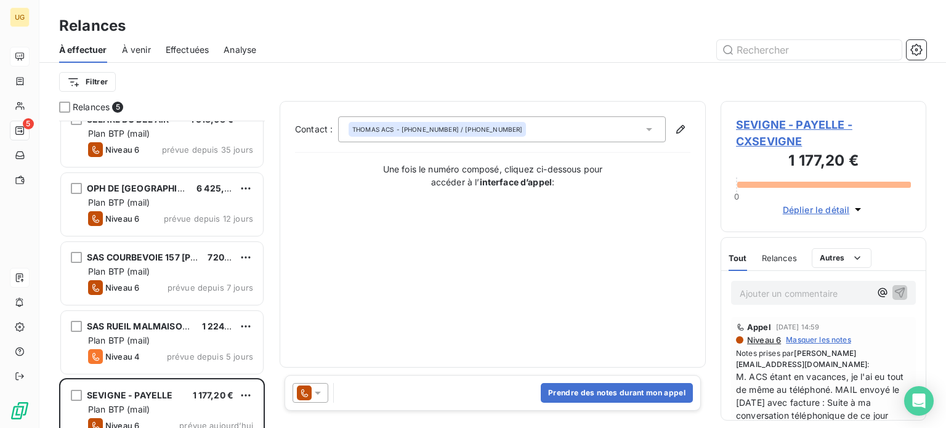
scroll to position [38, 0]
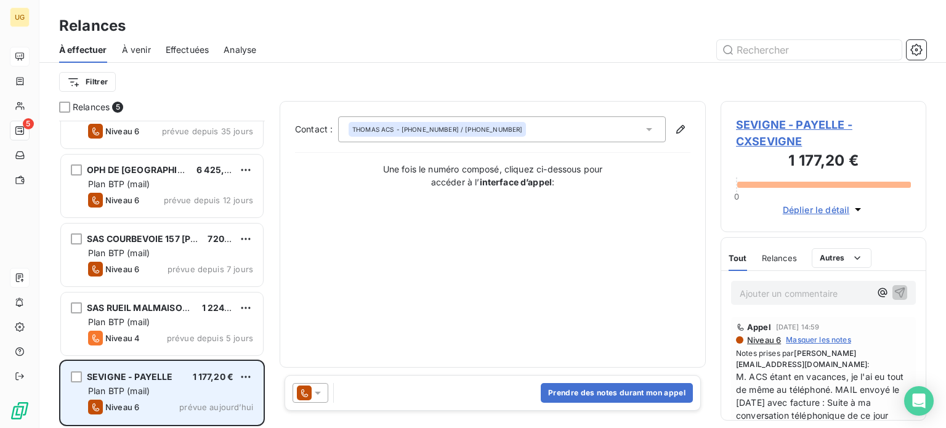
click at [150, 403] on div "Niveau 6 prévue [DATE]" at bounding box center [170, 407] width 165 height 15
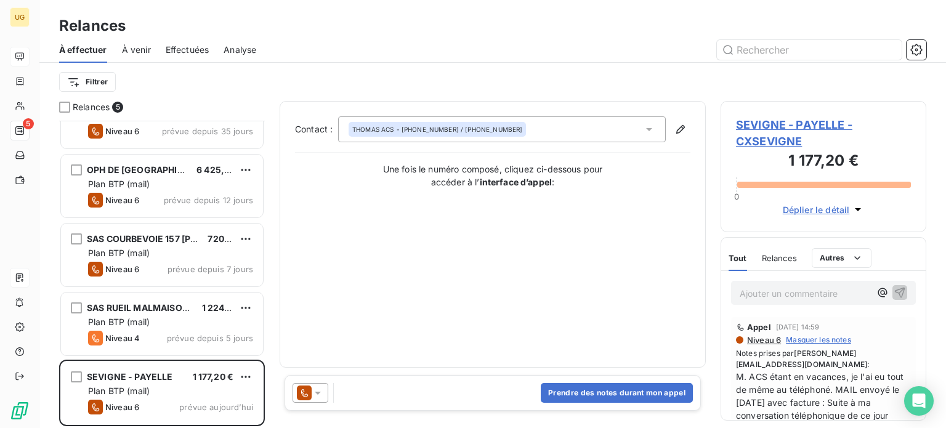
scroll to position [0, 0]
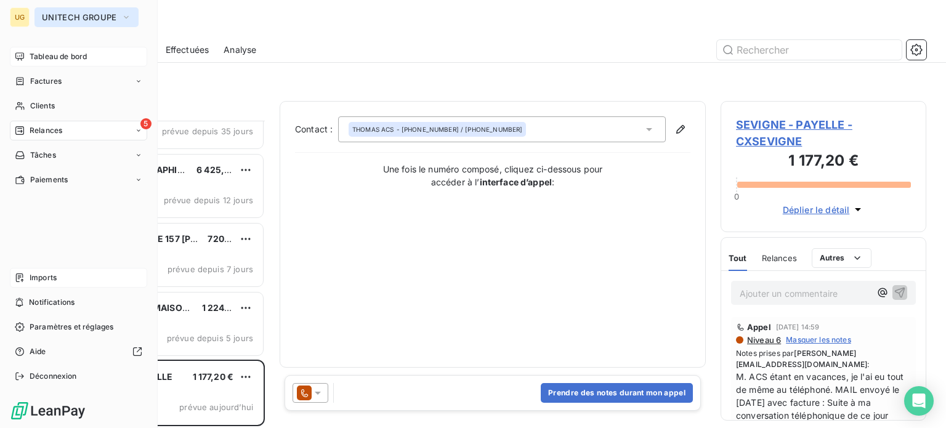
click at [69, 15] on span "UNITECH GROUPE" at bounding box center [79, 17] width 74 height 10
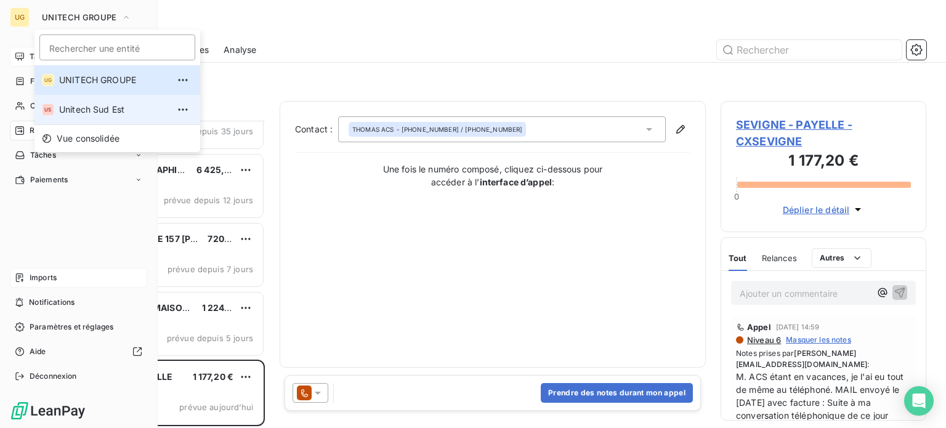
click at [71, 110] on span "Unitech Sud Est" at bounding box center [113, 109] width 109 height 12
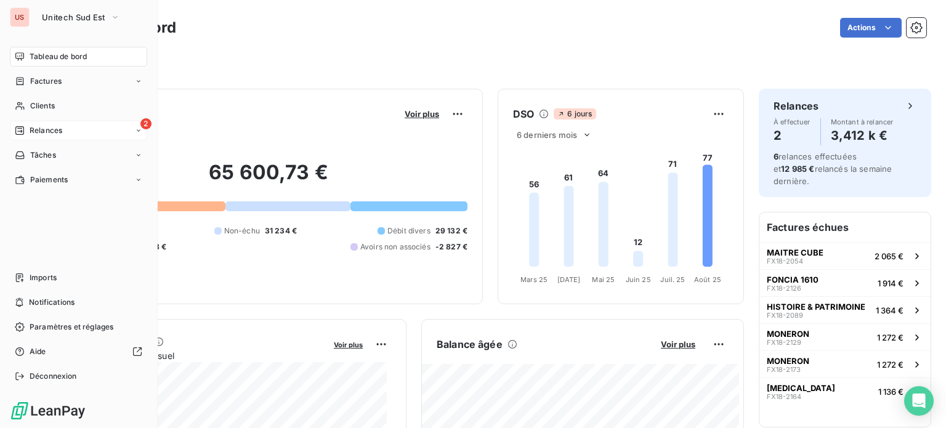
click at [30, 127] on span "Relances" at bounding box center [46, 130] width 33 height 11
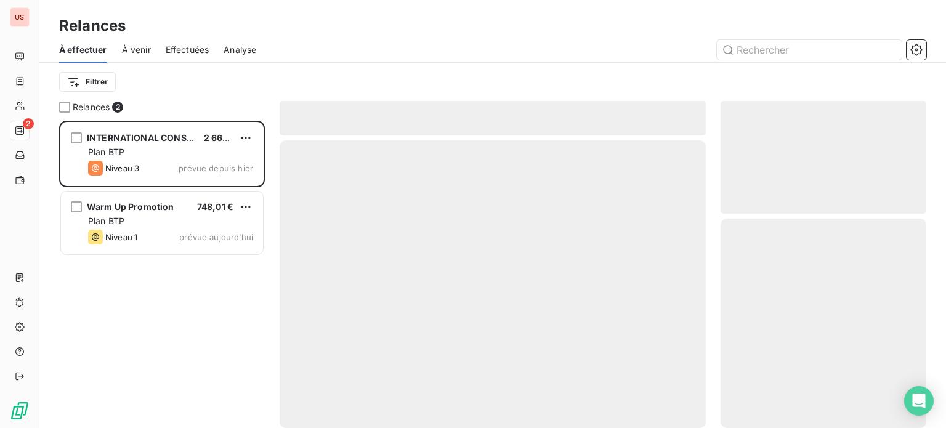
scroll to position [298, 196]
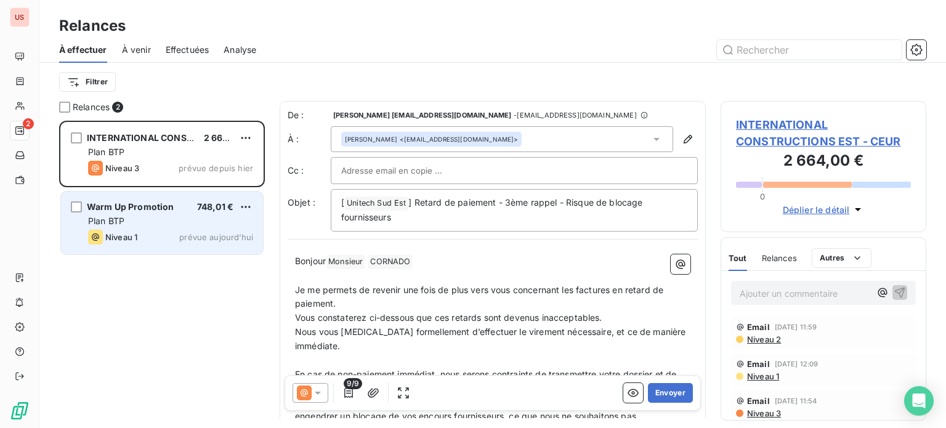
click at [163, 219] on div "Plan BTP" at bounding box center [170, 221] width 165 height 12
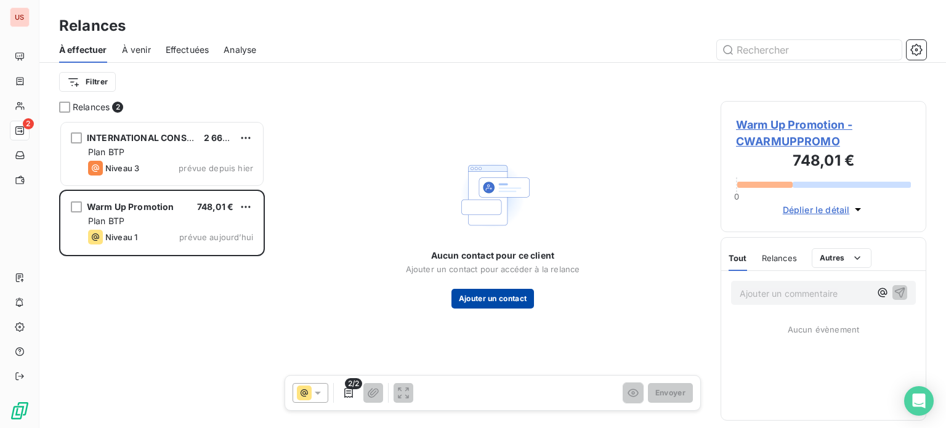
click at [479, 304] on button "Ajouter un contact" at bounding box center [492, 299] width 83 height 20
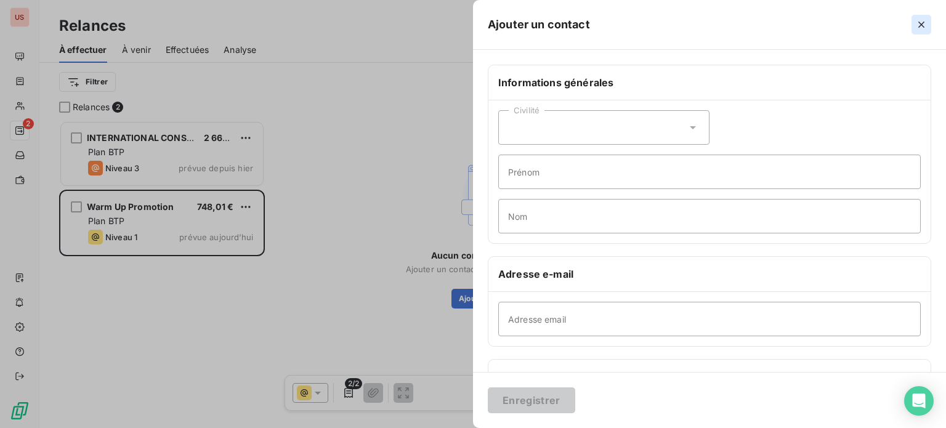
click at [923, 20] on icon "button" at bounding box center [921, 24] width 12 height 12
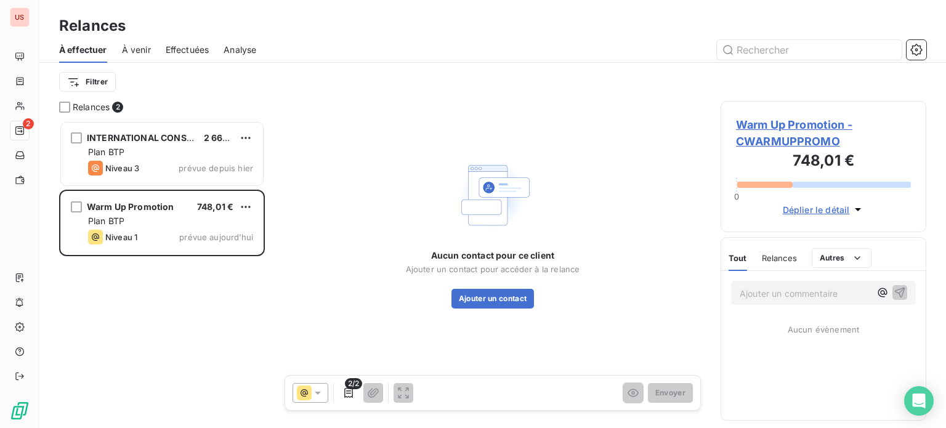
click at [805, 136] on span "Warm Up Promotion - CWARMUPPROMO" at bounding box center [823, 132] width 175 height 33
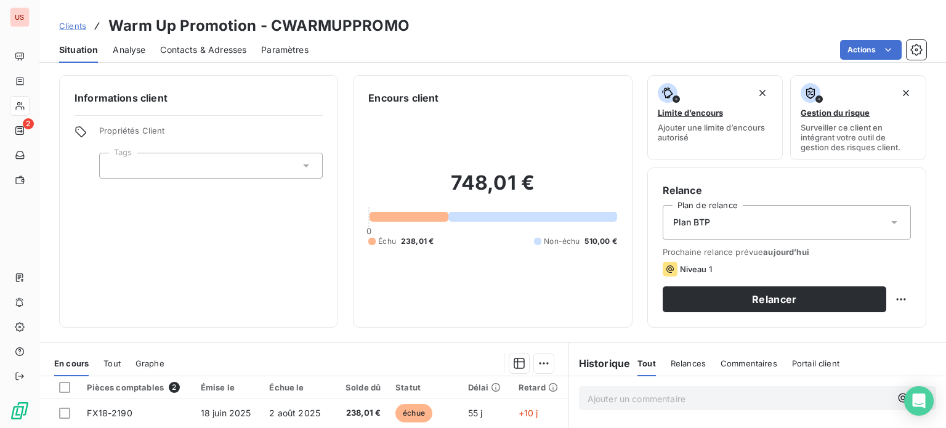
click at [198, 48] on span "Contacts & Adresses" at bounding box center [203, 50] width 86 height 12
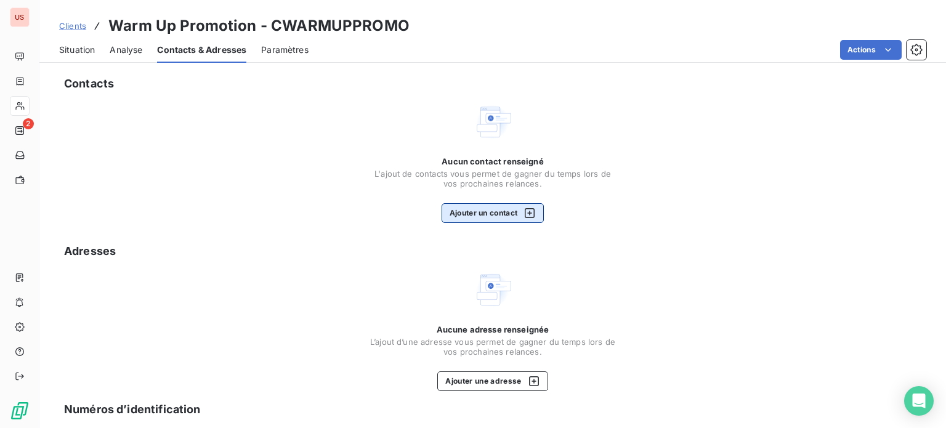
click at [472, 211] on button "Ajouter un contact" at bounding box center [492, 213] width 103 height 20
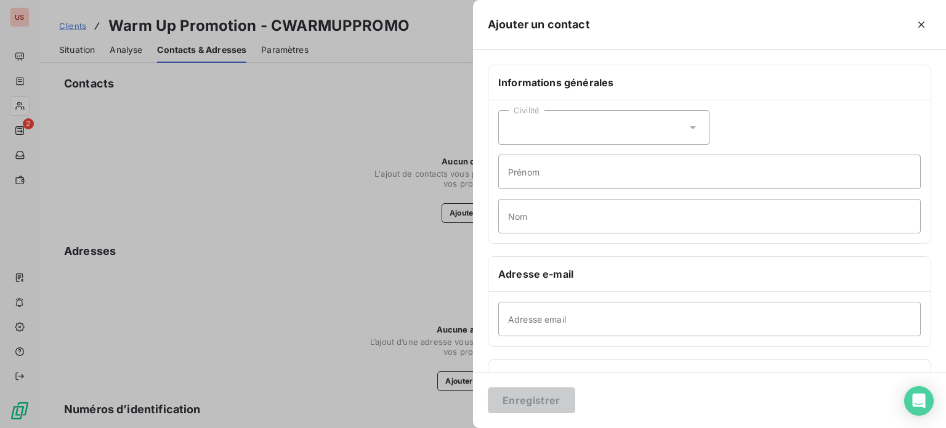
click at [691, 130] on icon at bounding box center [692, 127] width 12 height 12
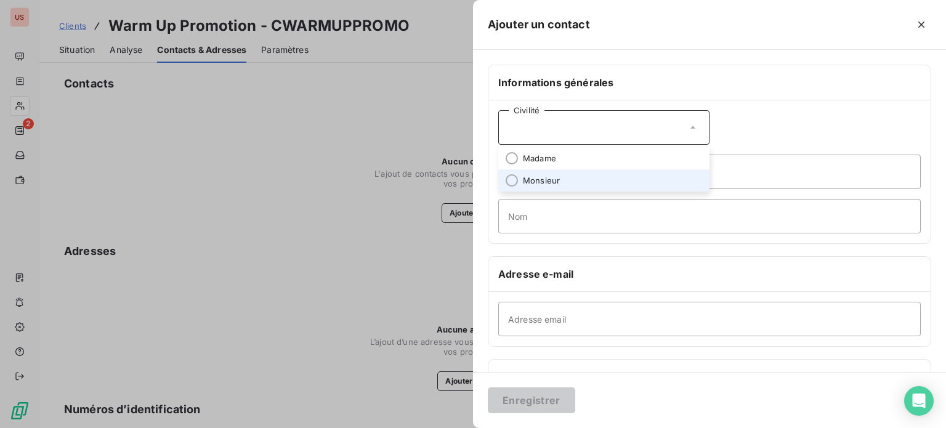
click at [554, 180] on span "Monsieur" at bounding box center [541, 181] width 37 height 12
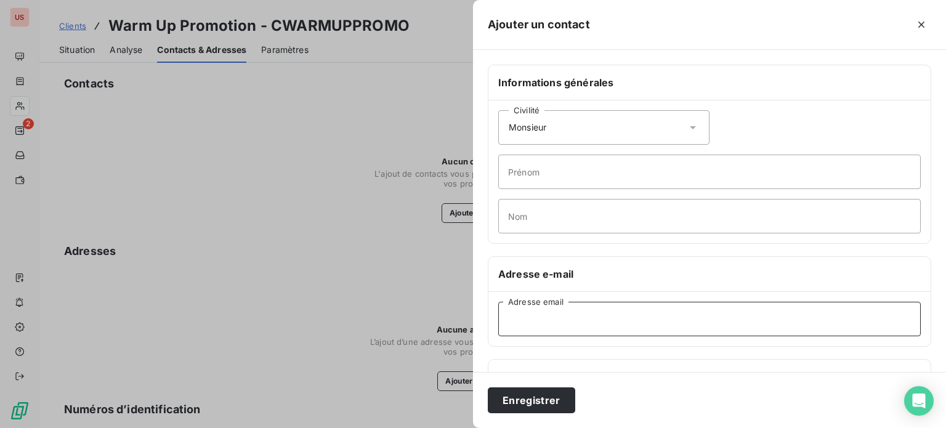
click at [504, 317] on input "Adresse email" at bounding box center [709, 319] width 422 height 34
paste input "mr@warmupimmo.com"
type input "mr@warmupimmo.com"
click at [530, 178] on input "Prénom" at bounding box center [709, 172] width 422 height 34
drag, startPoint x: 534, startPoint y: 172, endPoint x: 587, endPoint y: 171, distance: 53.0
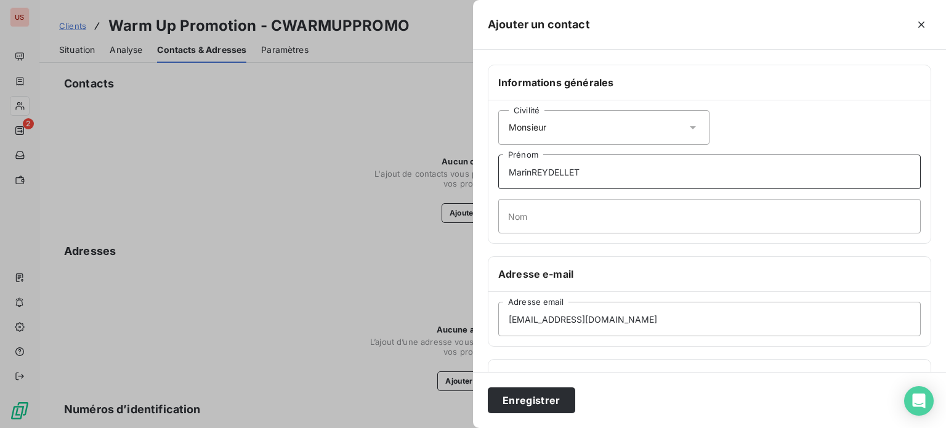
click at [587, 171] on input "MarinREYDELLET" at bounding box center [709, 172] width 422 height 34
type input "MarinREYDELLET"
click at [488, 387] on button "Enregistrer" at bounding box center [531, 400] width 87 height 26
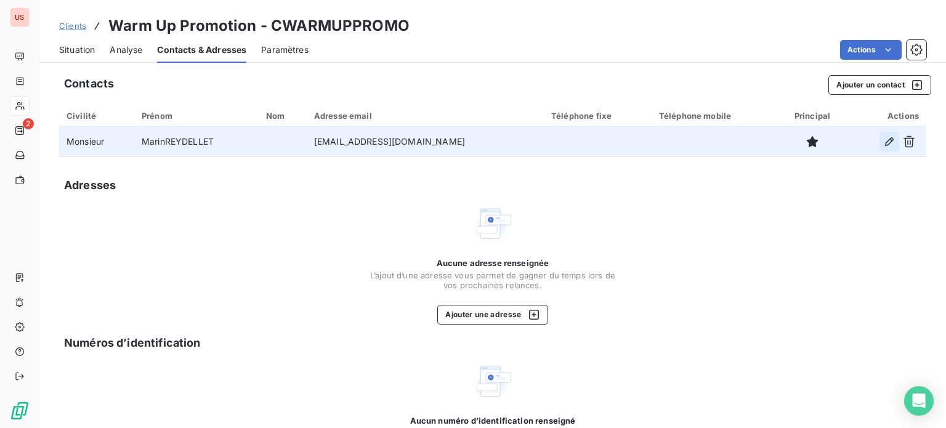
click at [883, 142] on icon "button" at bounding box center [889, 141] width 12 height 12
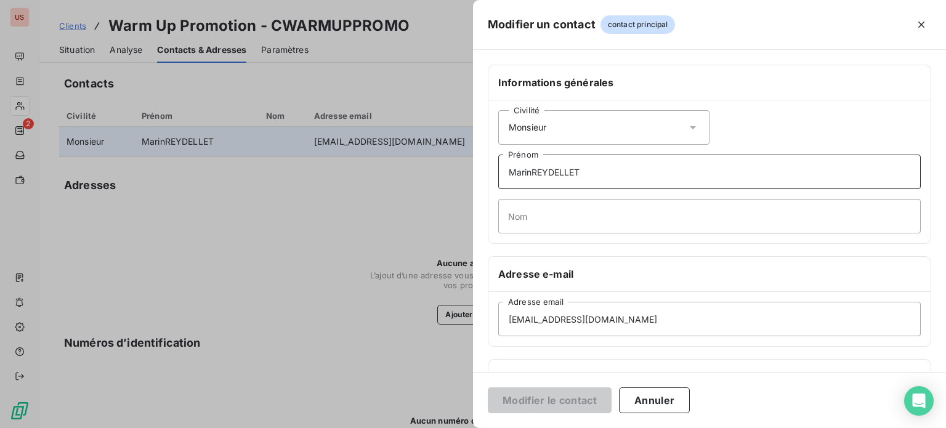
drag, startPoint x: 532, startPoint y: 171, endPoint x: 599, endPoint y: 182, distance: 68.0
click at [599, 182] on input "MarinREYDELLET" at bounding box center [709, 172] width 422 height 34
type input "Marin"
click at [537, 209] on input "Nom" at bounding box center [709, 216] width 422 height 34
paste input "REYDELLET"
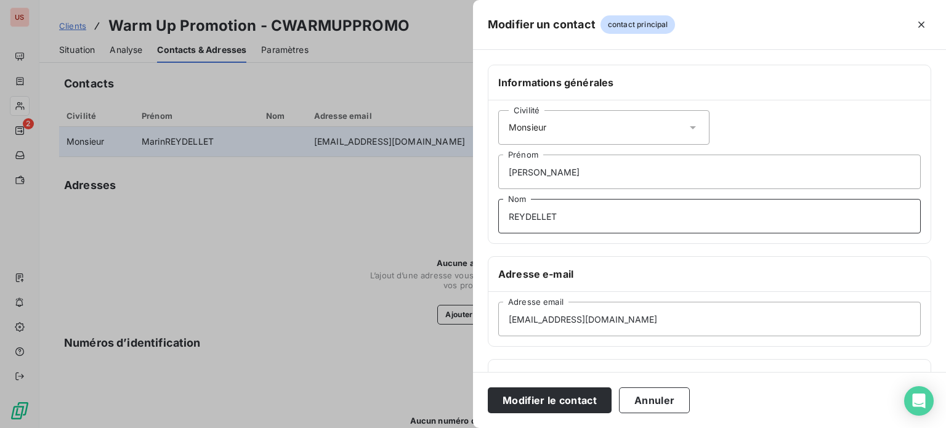
type input "REYDELLET"
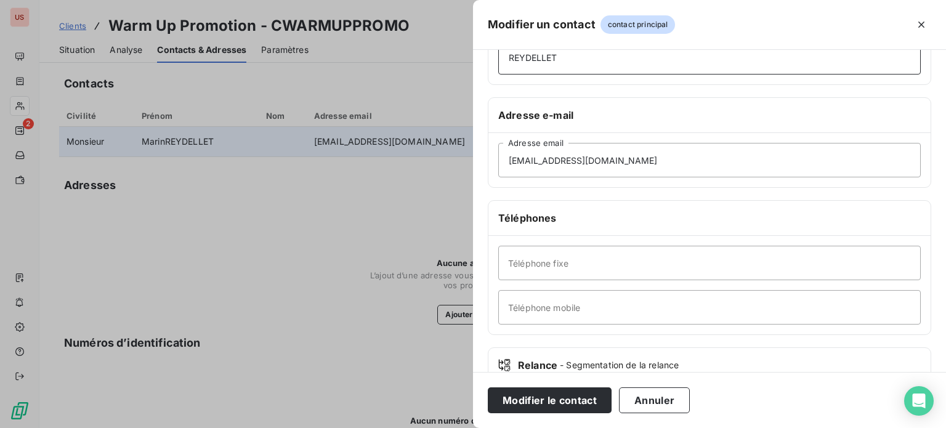
scroll to position [185, 0]
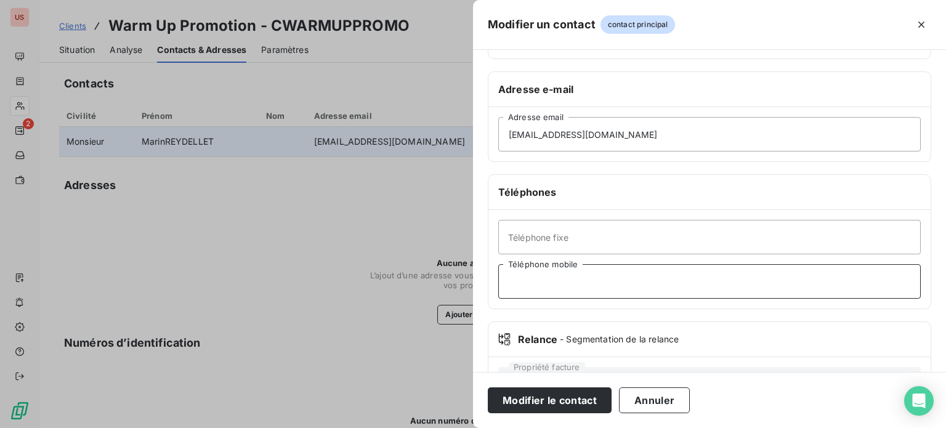
click at [547, 278] on input "Téléphone mobile" at bounding box center [709, 281] width 422 height 34
paste input "06.07.15.78.54"
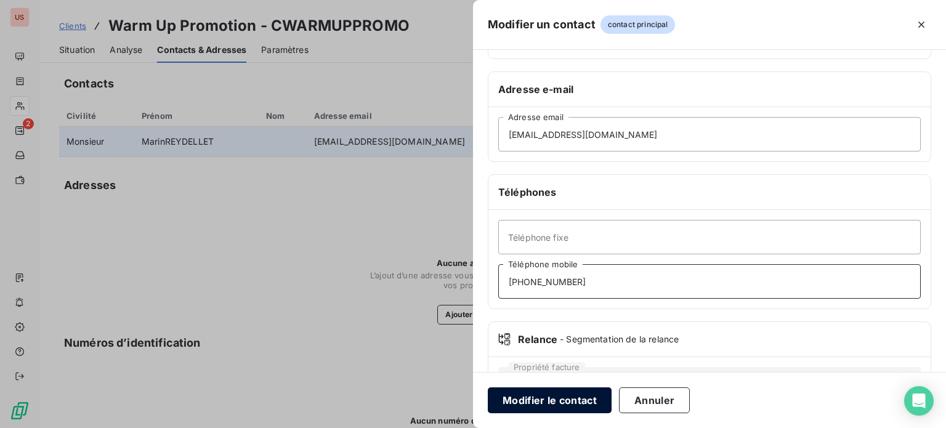
type input "06.07.15.78.54"
click at [551, 396] on button "Modifier le contact" at bounding box center [550, 400] width 124 height 26
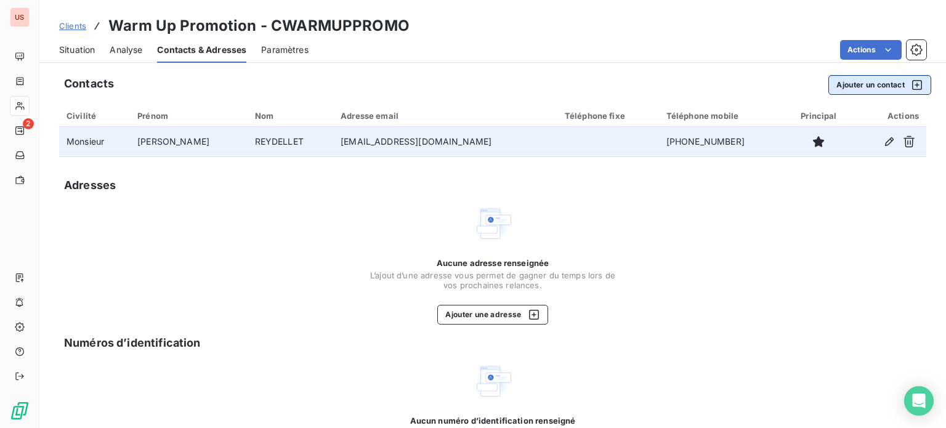
click at [831, 90] on button "Ajouter un contact" at bounding box center [879, 85] width 103 height 20
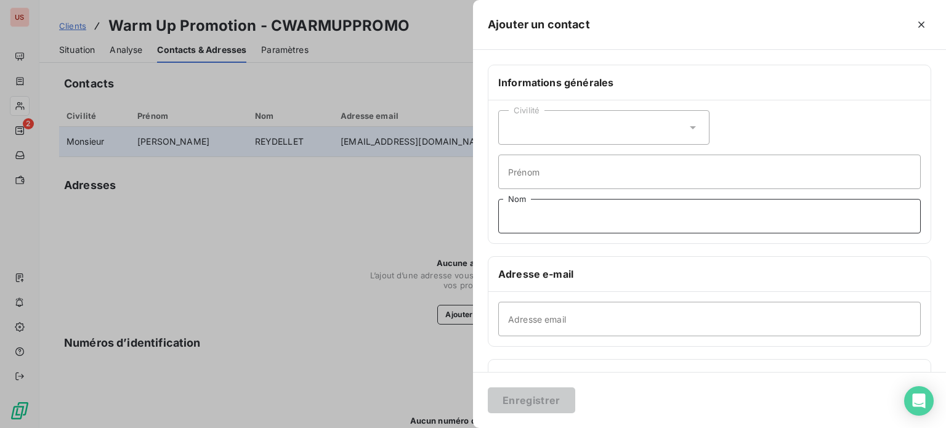
click at [502, 219] on input "Nom" at bounding box center [709, 216] width 422 height 34
paste input "su@urbee.fr"
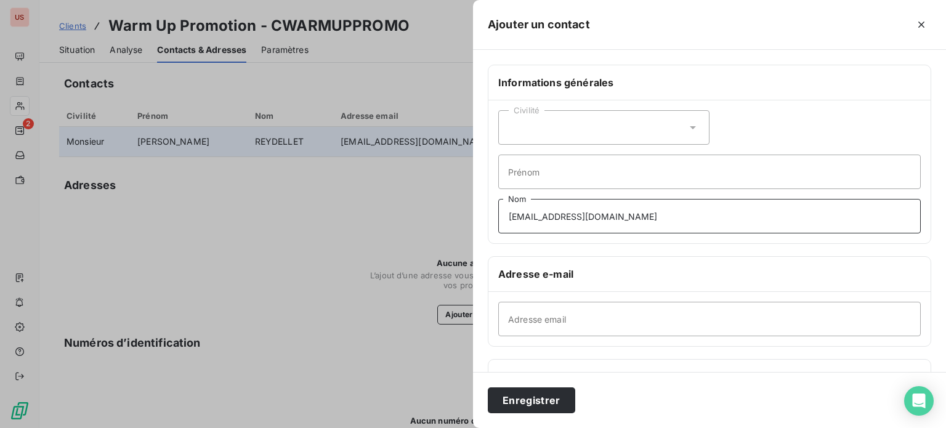
type input "su@urbee.fr"
click at [510, 312] on input "Adresse email" at bounding box center [709, 319] width 422 height 34
paste input "07.83.58.59.98"
type input "07.83.58.59.98"
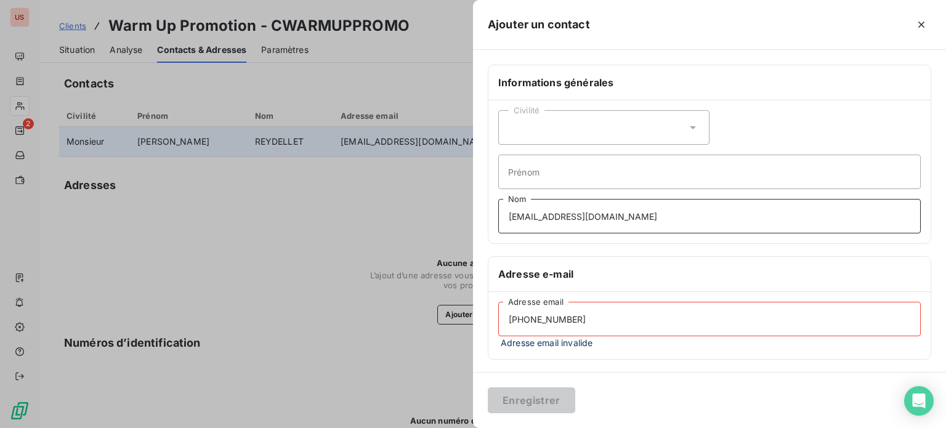
drag, startPoint x: 598, startPoint y: 214, endPoint x: 466, endPoint y: 211, distance: 132.4
click at [466, 427] on div "Ajouter un contact Informations générales Civilité Prénom su@urbee.fr Nom Adres…" at bounding box center [473, 428] width 946 height 0
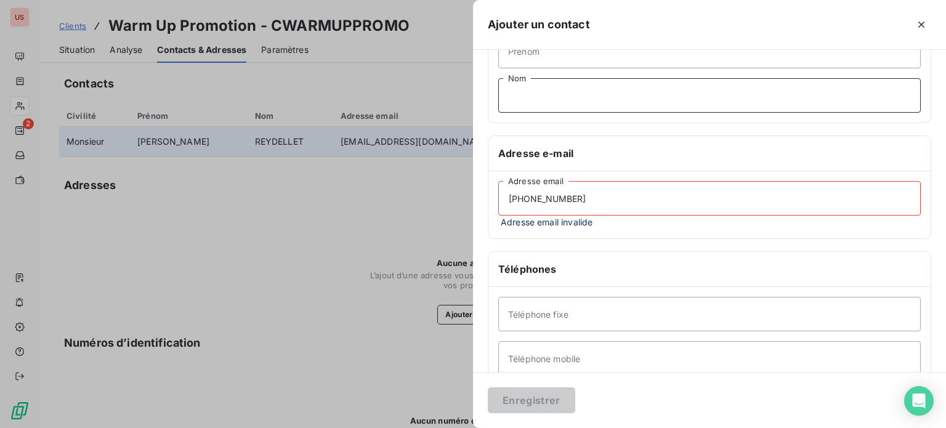
scroll to position [123, 0]
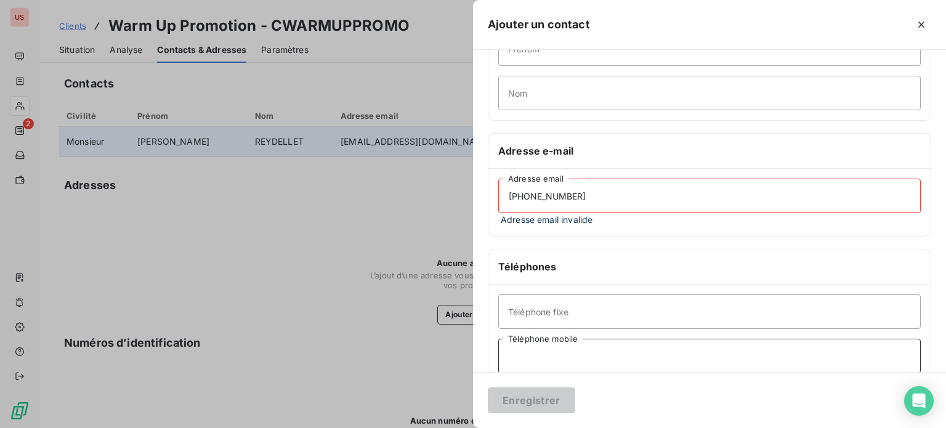
click at [536, 357] on input "Téléphone mobile" at bounding box center [709, 356] width 422 height 34
paste input "07.83.58.59.98"
type input "07.83.58.59.98"
drag, startPoint x: 585, startPoint y: 196, endPoint x: 443, endPoint y: 199, distance: 141.6
click at [443, 427] on div "Ajouter un contact Informations générales Civilité Prénom Nom Adresse e-mail 07…" at bounding box center [473, 428] width 946 height 0
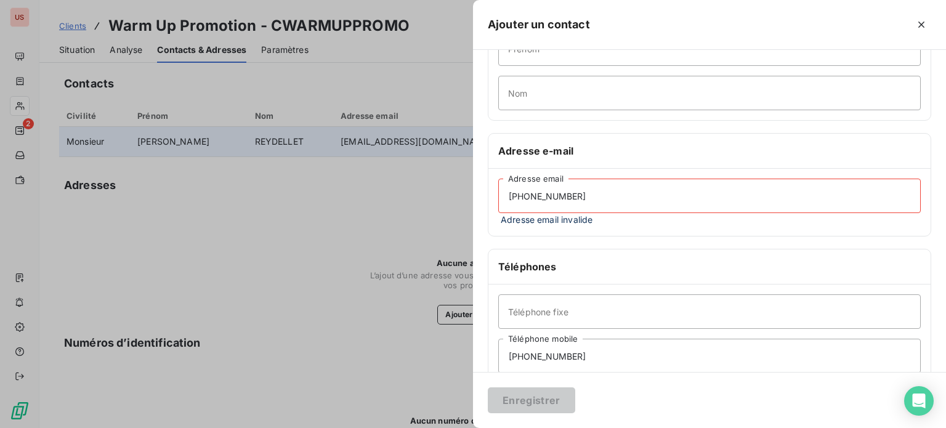
paste input "su@urbee.fr"
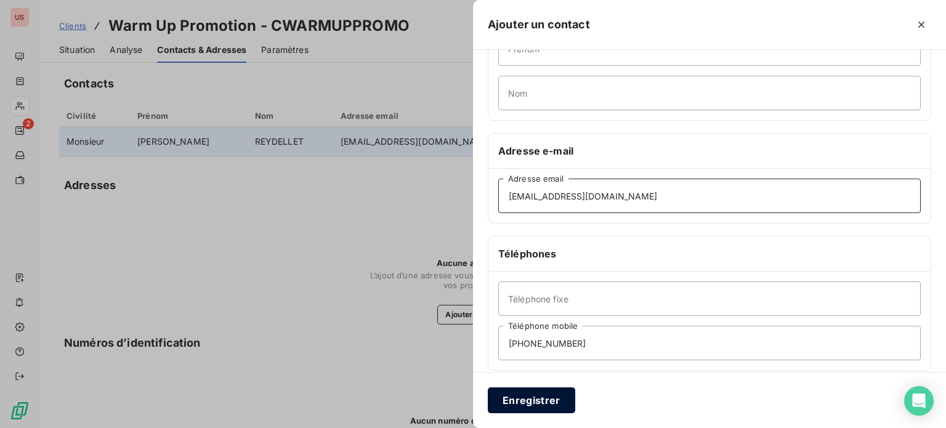
type input "su@urbee.fr"
click at [552, 401] on button "Enregistrer" at bounding box center [531, 400] width 87 height 26
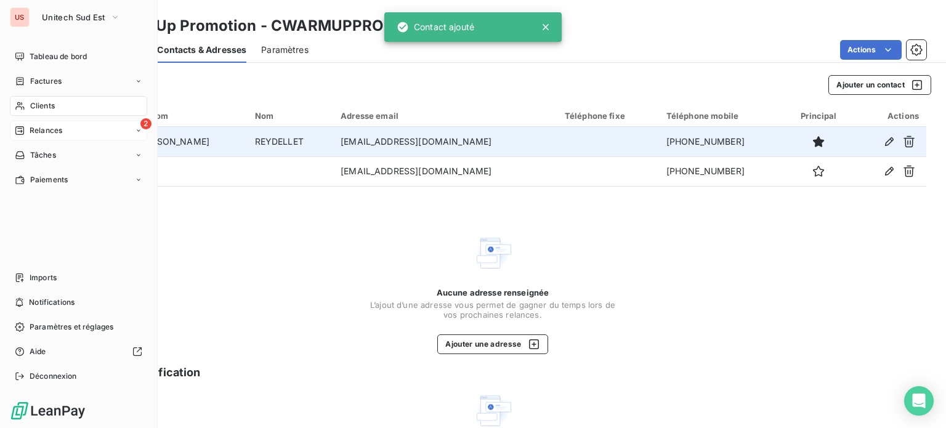
click at [28, 133] on div "Relances" at bounding box center [38, 130] width 47 height 11
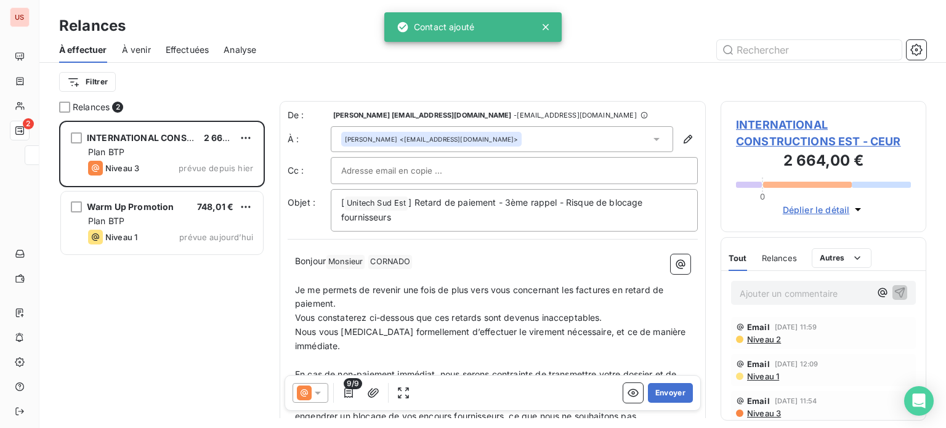
scroll to position [298, 196]
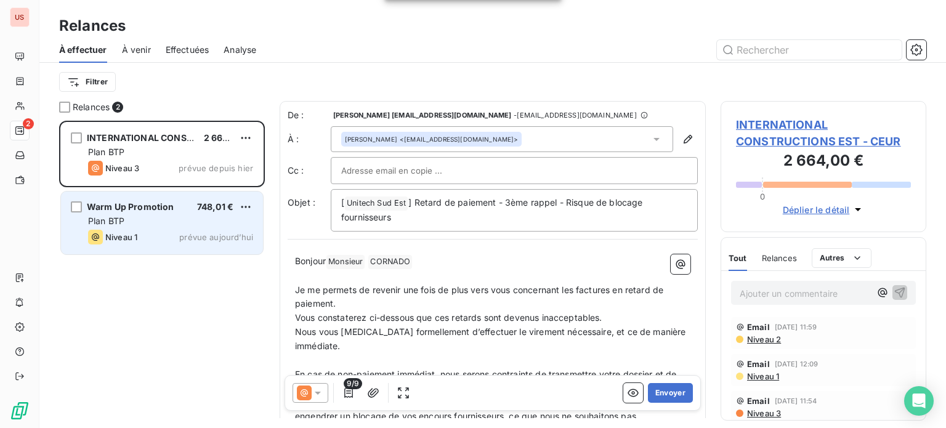
click at [194, 212] on div "Warm Up Promotion 748,01 €" at bounding box center [170, 206] width 165 height 11
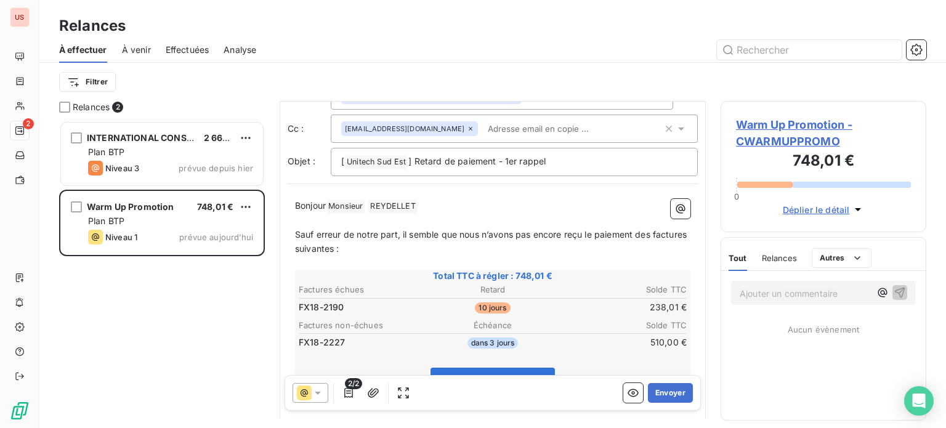
scroll to position [62, 0]
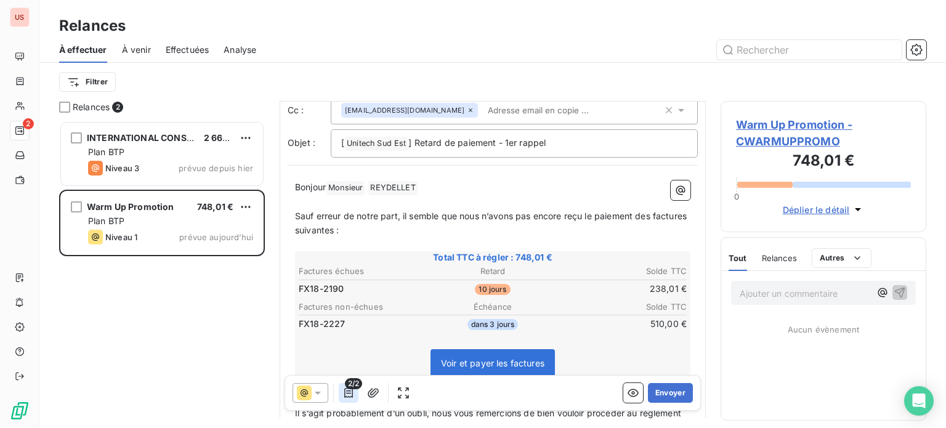
click at [353, 401] on button "button" at bounding box center [349, 393] width 20 height 20
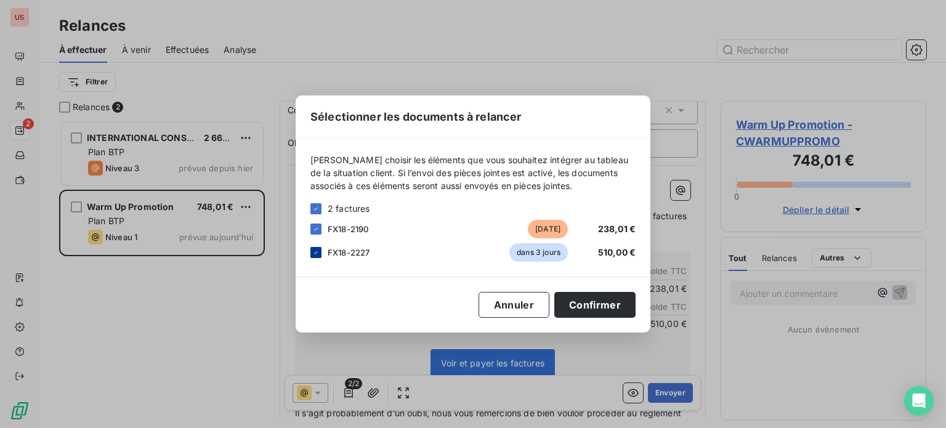
click at [315, 254] on icon at bounding box center [315, 252] width 7 height 7
click at [581, 304] on button "Confirmer" at bounding box center [594, 305] width 81 height 26
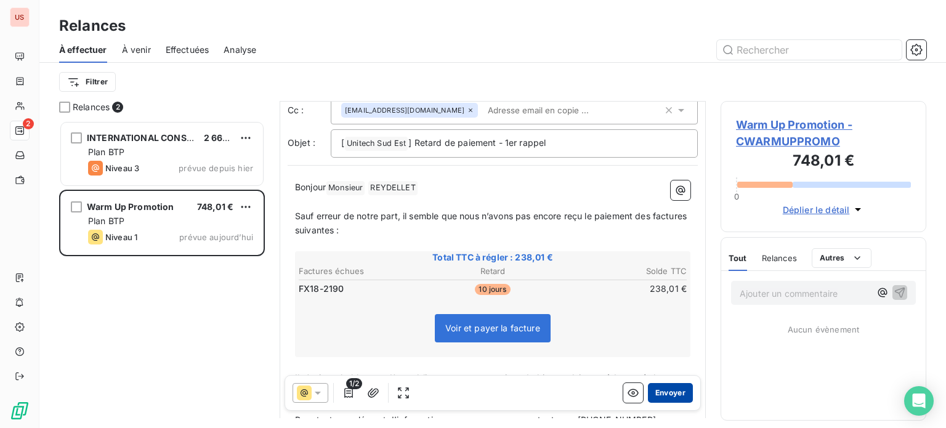
click at [650, 396] on button "Envoyer" at bounding box center [670, 393] width 45 height 20
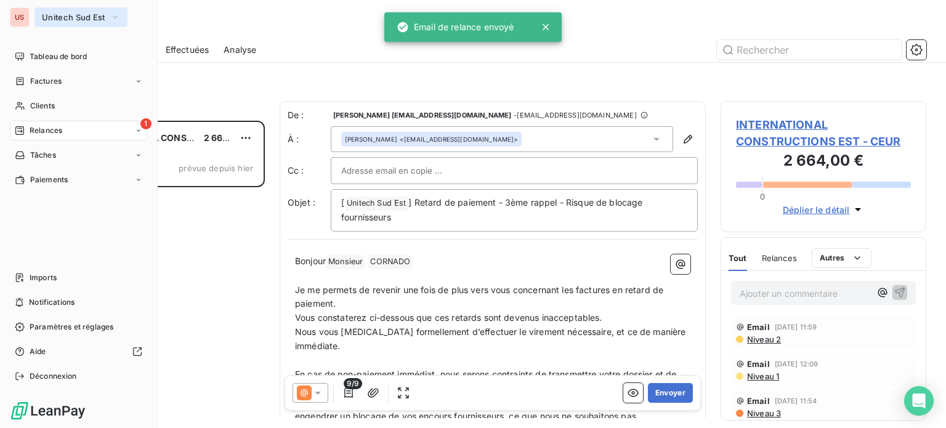
click at [57, 10] on button "Unitech Sud Est" at bounding box center [80, 17] width 93 height 20
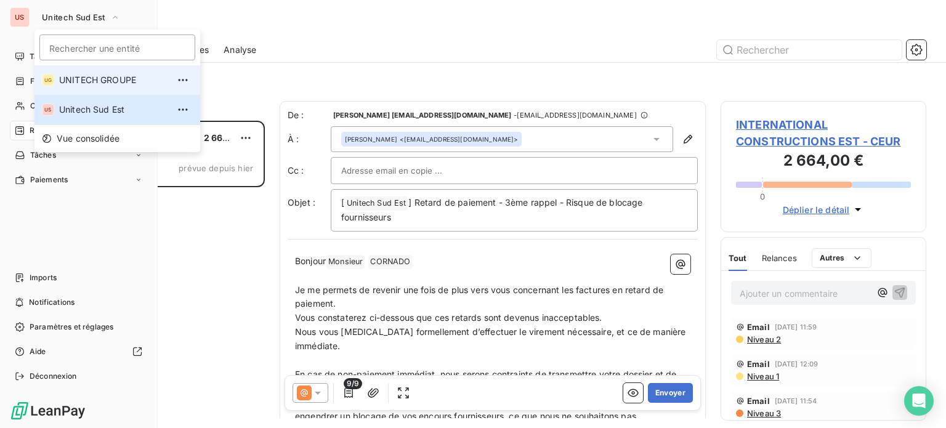
click at [57, 80] on li "UG UNITECH GROUPE" at bounding box center [117, 80] width 166 height 30
